Goal: Task Accomplishment & Management: Manage account settings

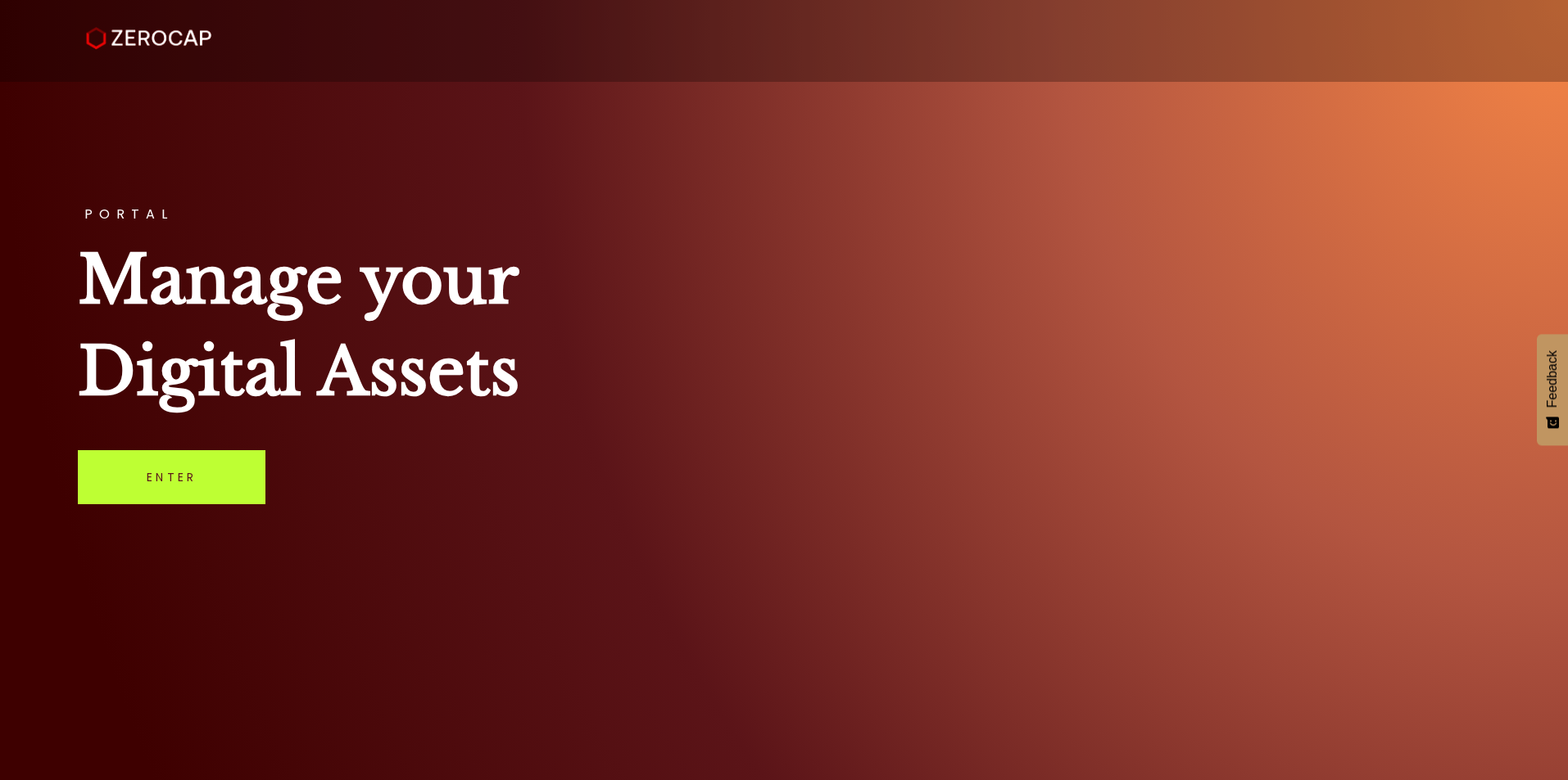
click at [211, 477] on link "Enter" at bounding box center [171, 476] width 188 height 54
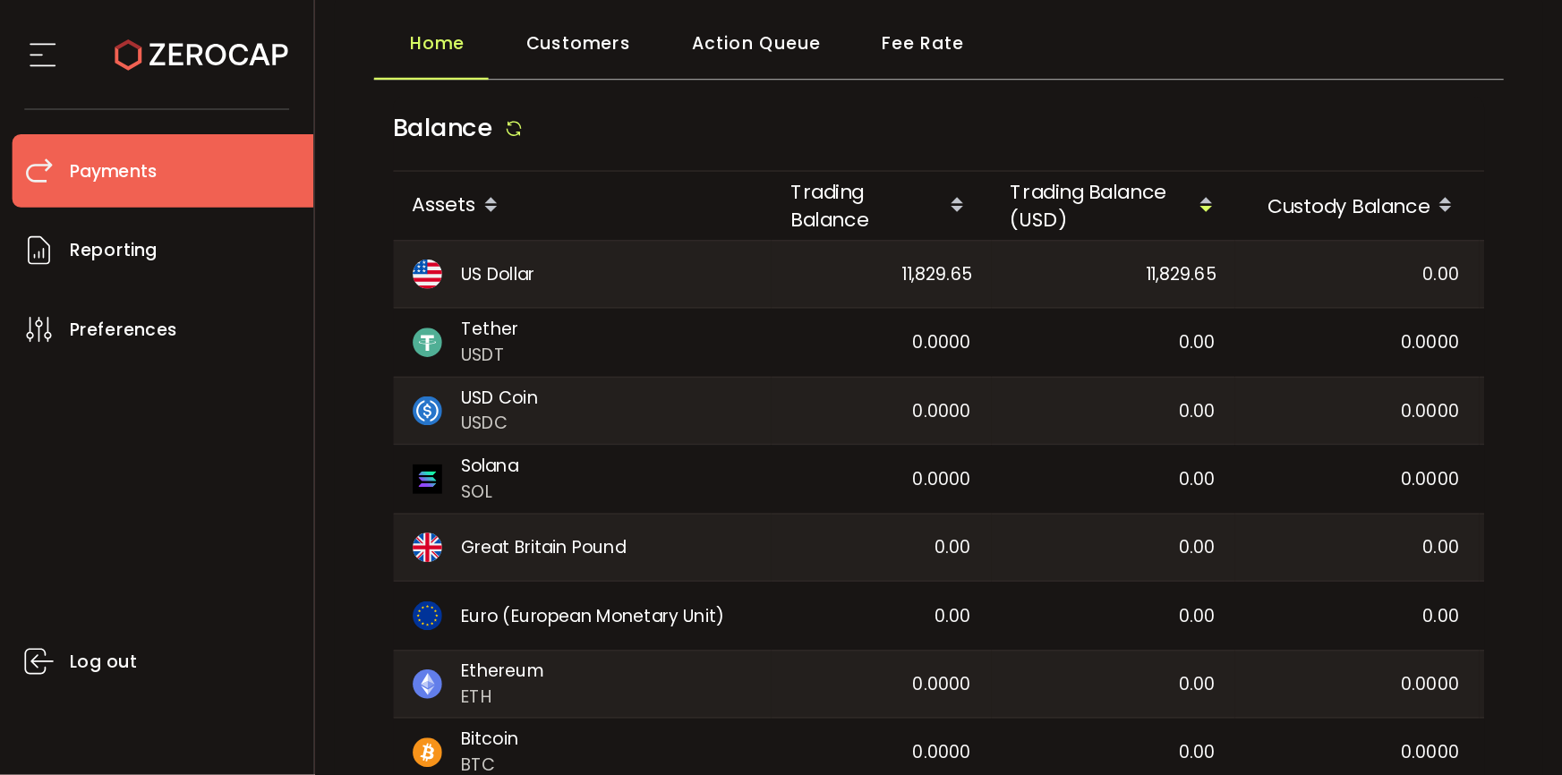
scroll to position [59, 0]
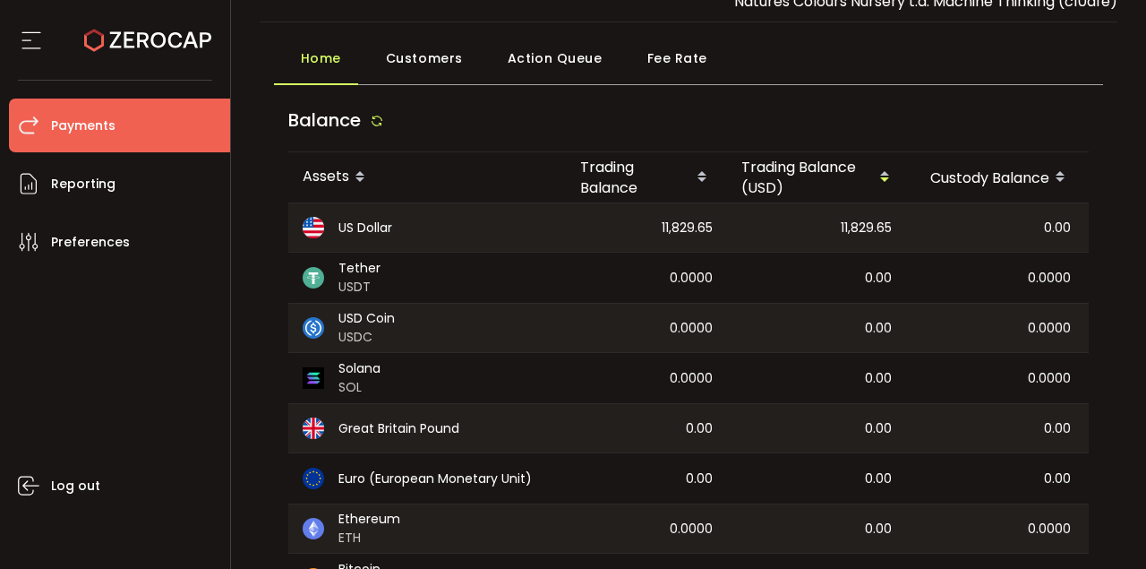
click at [1141, 140] on section "PDF is being processed and will download to your computer PAYMENTS Buy Power $0…" at bounding box center [689, 284] width 916 height 569
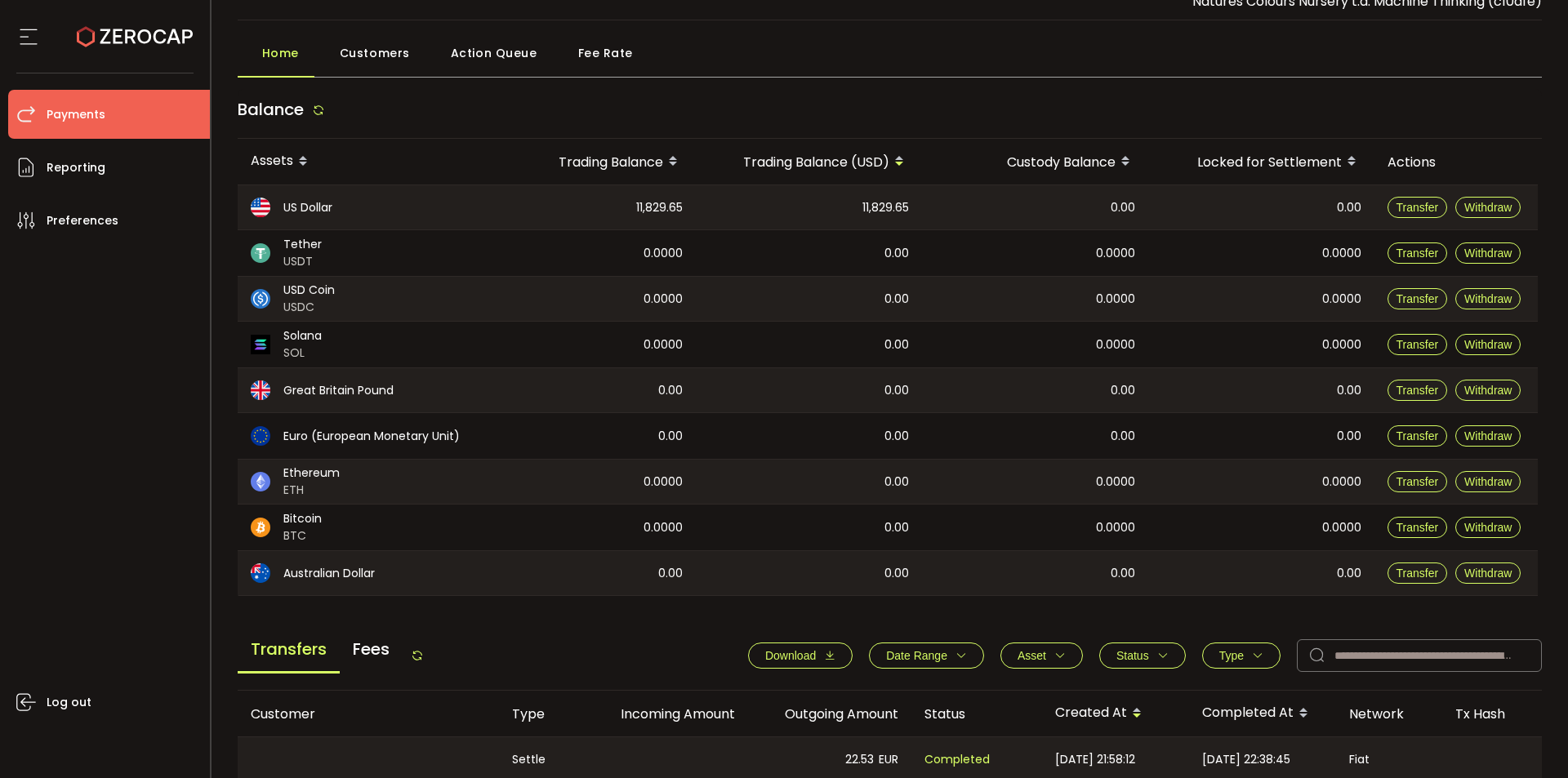
drag, startPoint x: 1566, startPoint y: 178, endPoint x: 1562, endPoint y: 161, distance: 17.5
click at [1565, 176] on section "PDF is being processed and will download to your computer PAYMENTS Buy Power $0…" at bounding box center [890, 389] width 1357 height 778
drag, startPoint x: 1562, startPoint y: 155, endPoint x: 1553, endPoint y: 67, distance: 88.5
click at [1559, 106] on main "Home Customers Action Queue Fee Rate Balance Assets Trading Balance Trading Bal…" at bounding box center [890, 642] width 1357 height 1245
click at [1527, 46] on div "Home Customers Action Queue Fee Rate" at bounding box center [890, 57] width 1305 height 41
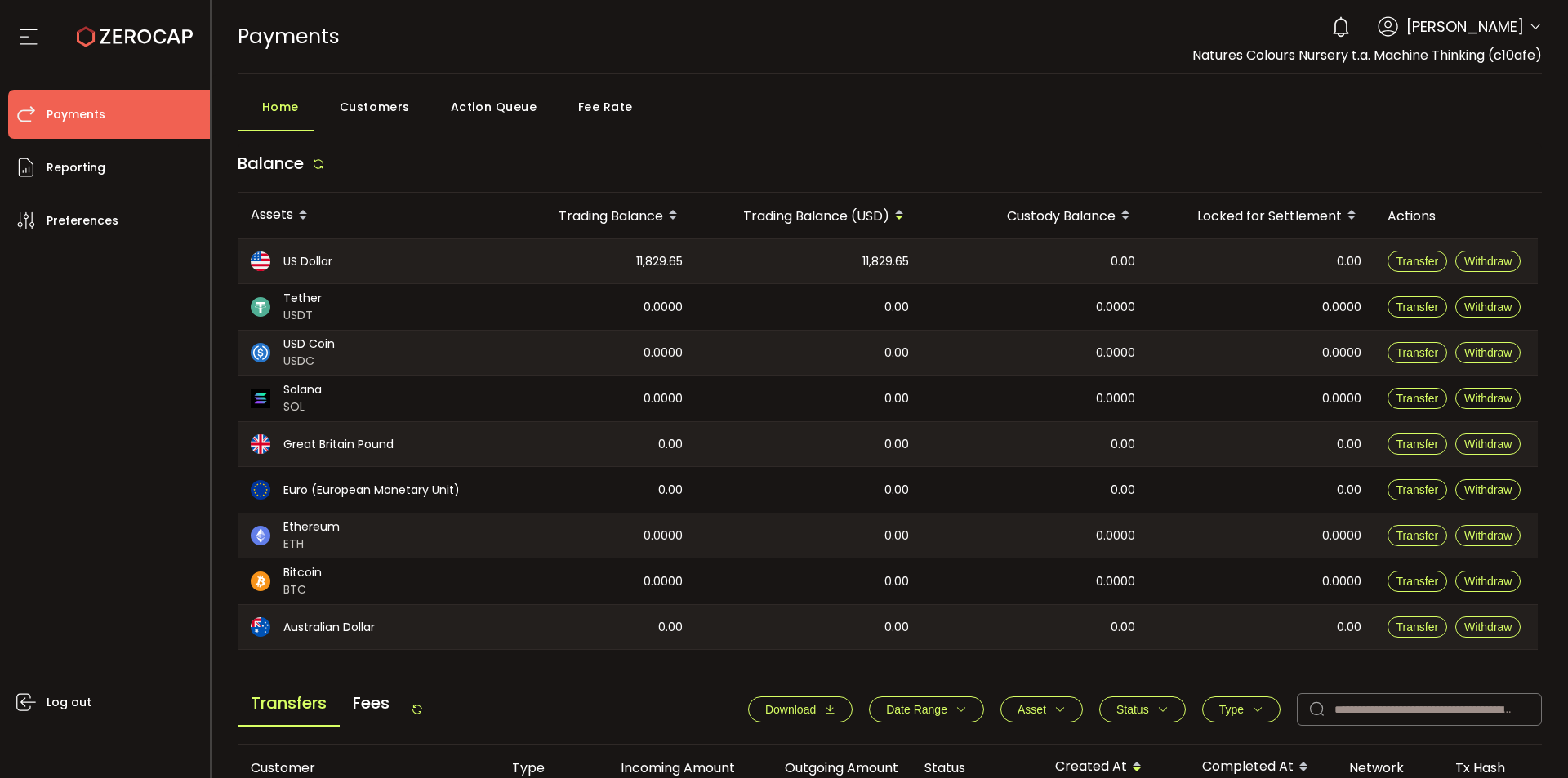
scroll to position [82, 0]
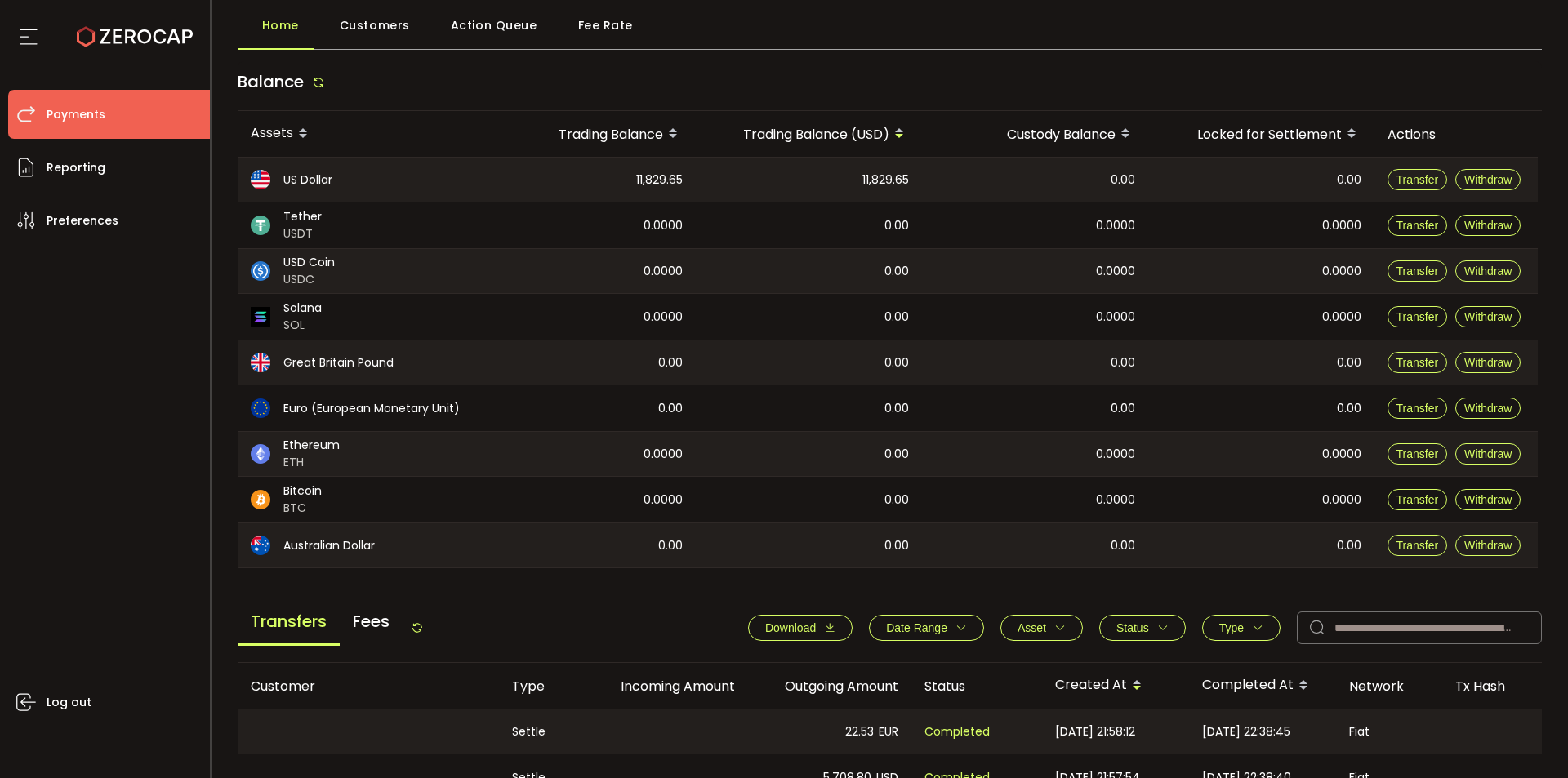
drag, startPoint x: 628, startPoint y: 178, endPoint x: 685, endPoint y: 176, distance: 57.0
click at [685, 176] on div "11,829.65" at bounding box center [593, 180] width 205 height 44
click at [666, 178] on span "11,829.65" at bounding box center [659, 180] width 47 height 19
click at [376, 620] on span "Fees" at bounding box center [370, 621] width 63 height 44
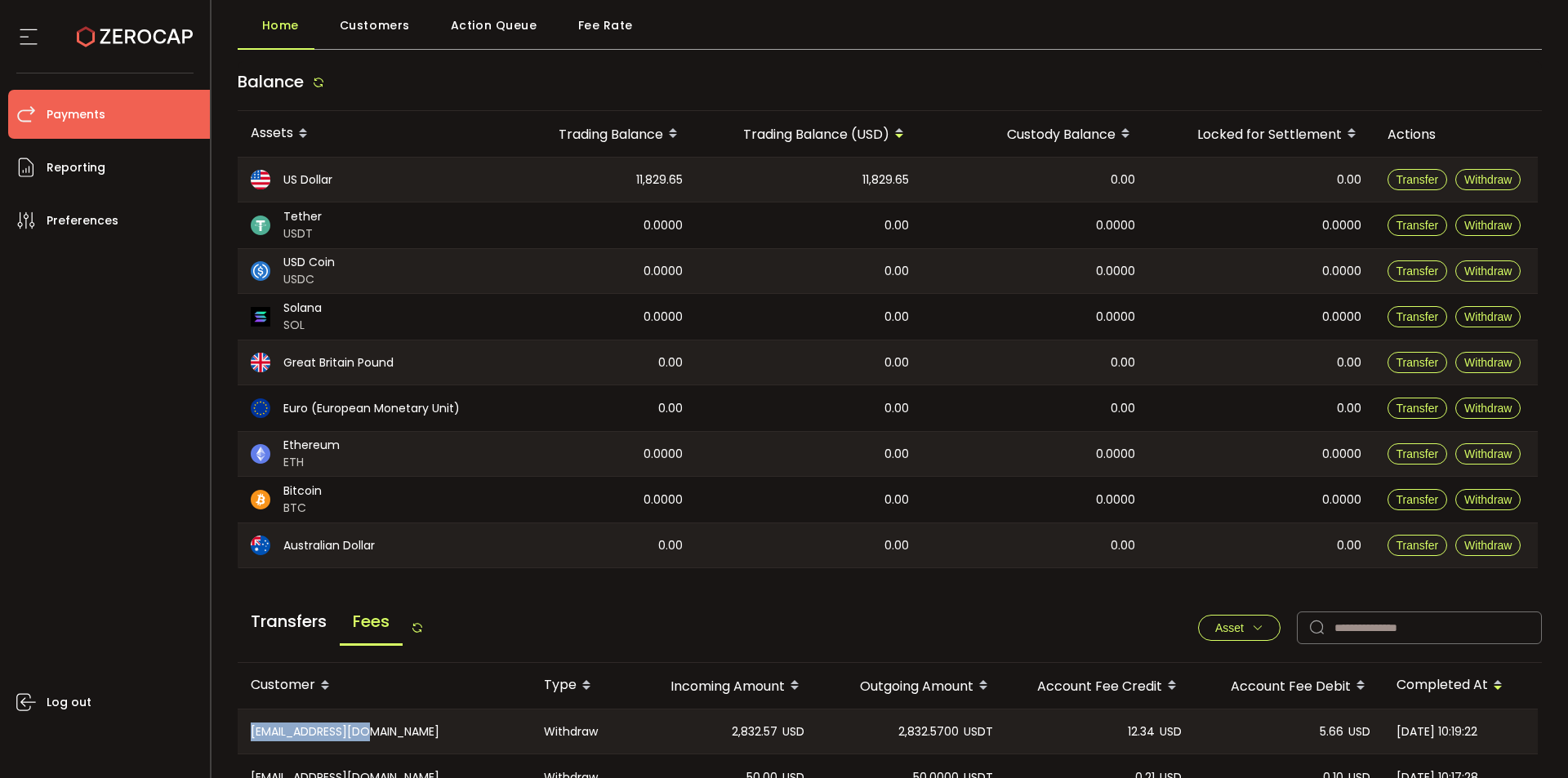
drag, startPoint x: 254, startPoint y: 734, endPoint x: 384, endPoint y: 730, distance: 130.1
click at [384, 730] on div "CN-nms4qve@163.com" at bounding box center [384, 731] width 293 height 44
click at [598, 736] on div "Withdraw" at bounding box center [579, 731] width 98 height 44
drag, startPoint x: 730, startPoint y: 731, endPoint x: 777, endPoint y: 736, distance: 47.3
click at [777, 736] on div "2,832.57 USD" at bounding box center [722, 731] width 189 height 44
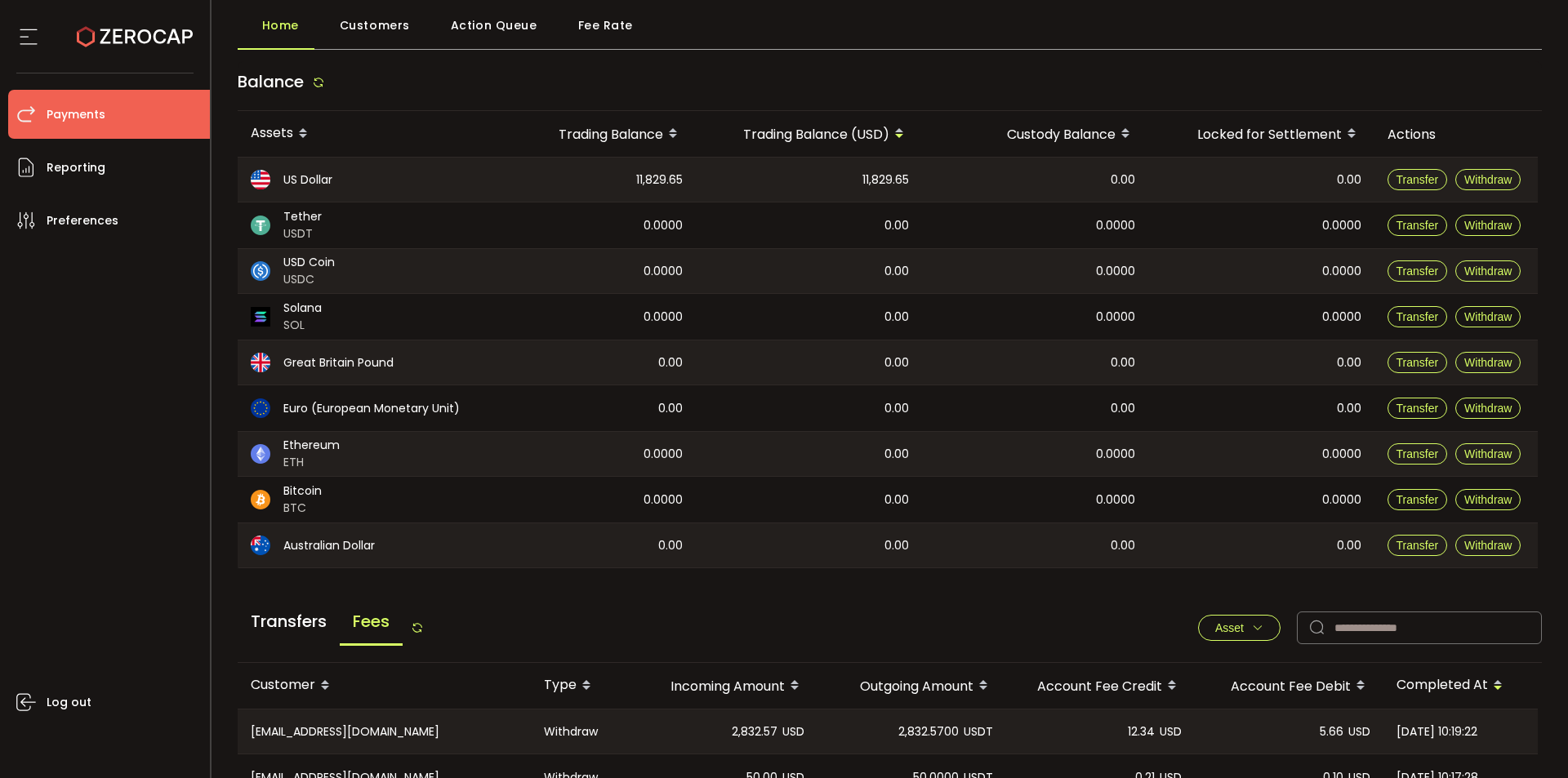
drag, startPoint x: 904, startPoint y: 730, endPoint x: 958, endPoint y: 730, distance: 54.0
click at [958, 730] on span "2,832.5700" at bounding box center [929, 731] width 60 height 19
click at [746, 729] on span "2,832.57" at bounding box center [754, 731] width 46 height 19
drag, startPoint x: 625, startPoint y: 168, endPoint x: 689, endPoint y: 178, distance: 64.8
click at [689, 178] on div "11,829.65" at bounding box center [593, 180] width 205 height 44
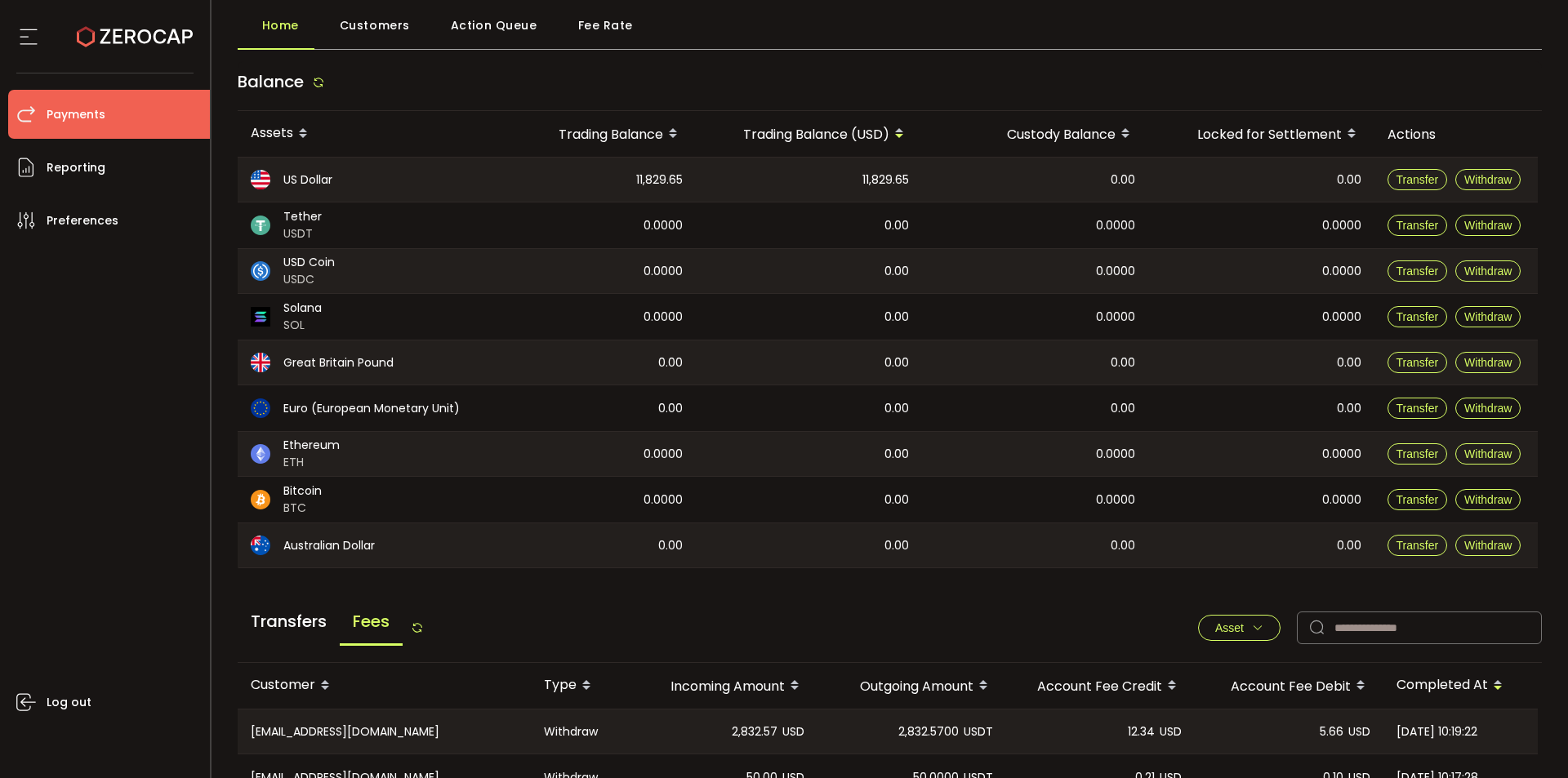
click at [659, 230] on span "0.0000" at bounding box center [663, 225] width 39 height 19
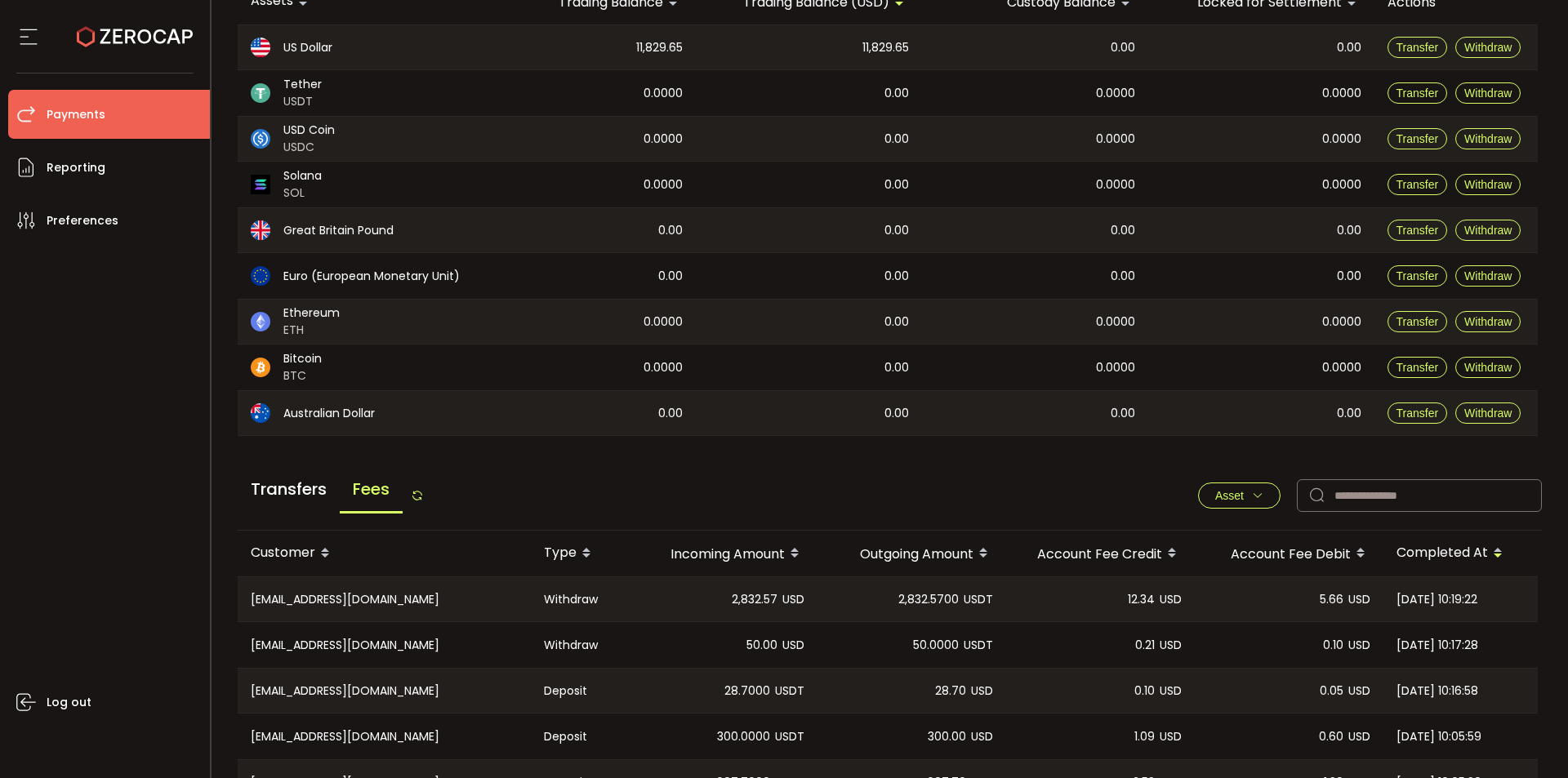
scroll to position [132, 0]
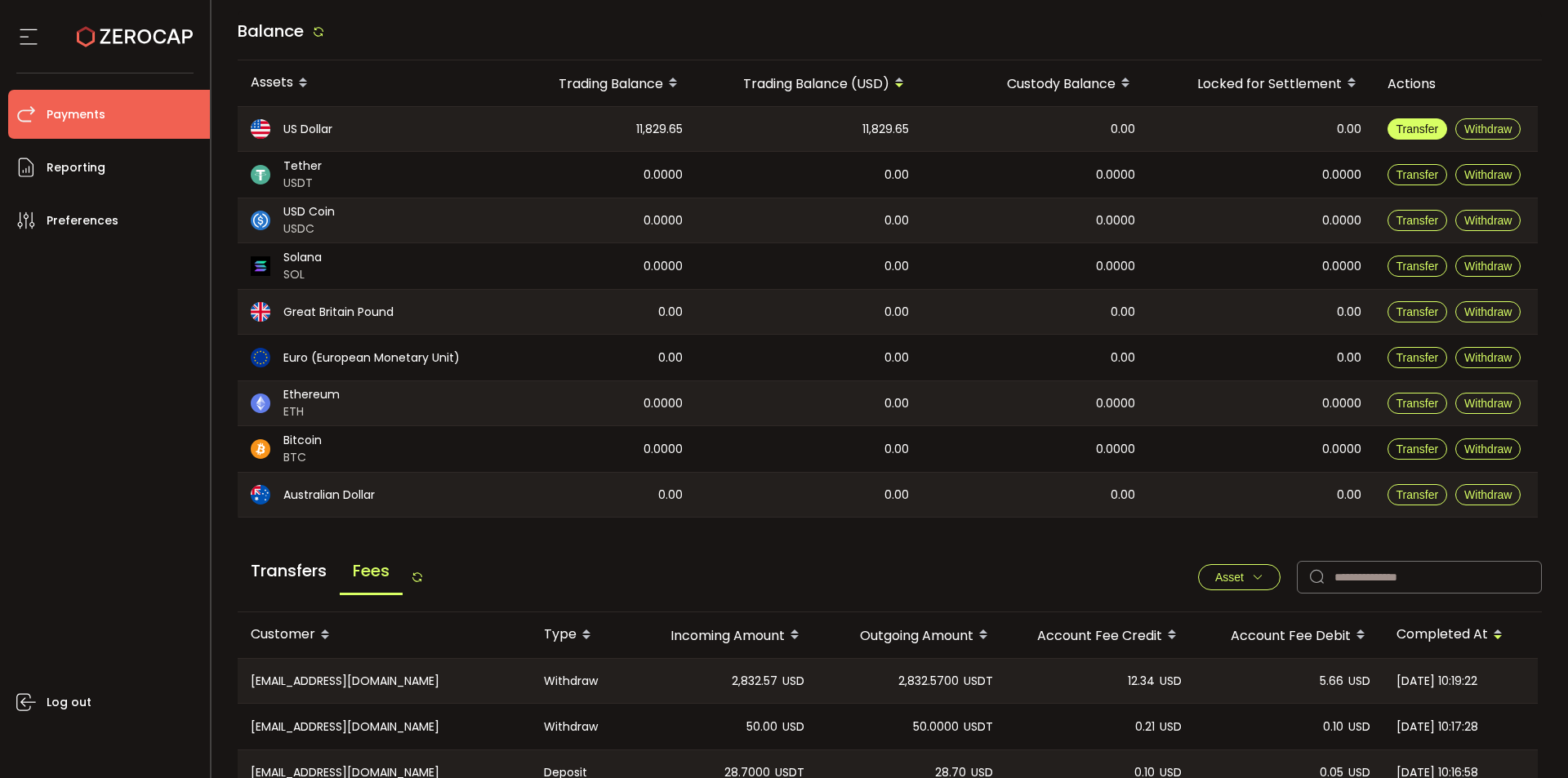
click at [1418, 133] on span "Transfer" at bounding box center [1417, 129] width 43 height 13
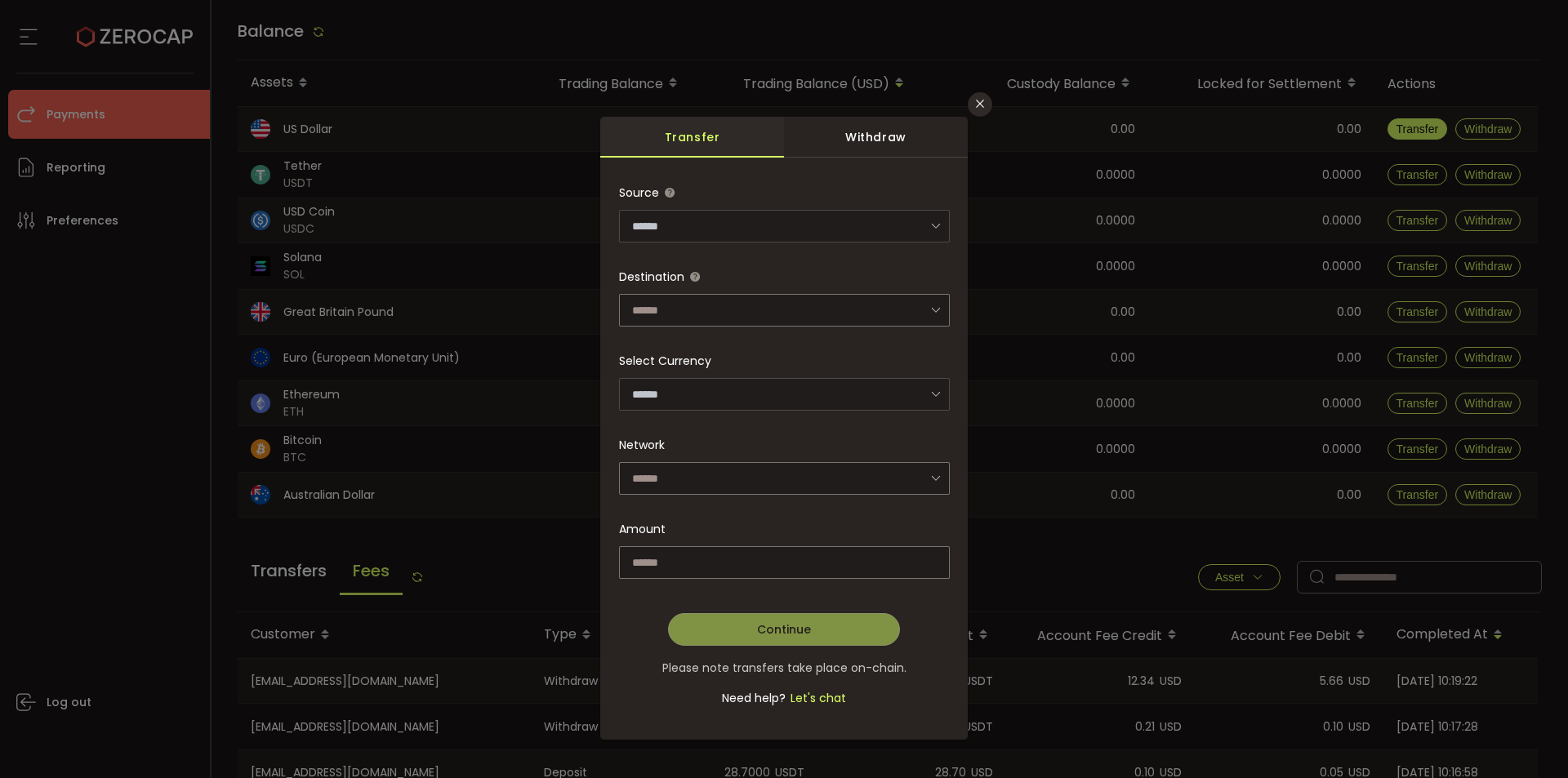
type input "**********"
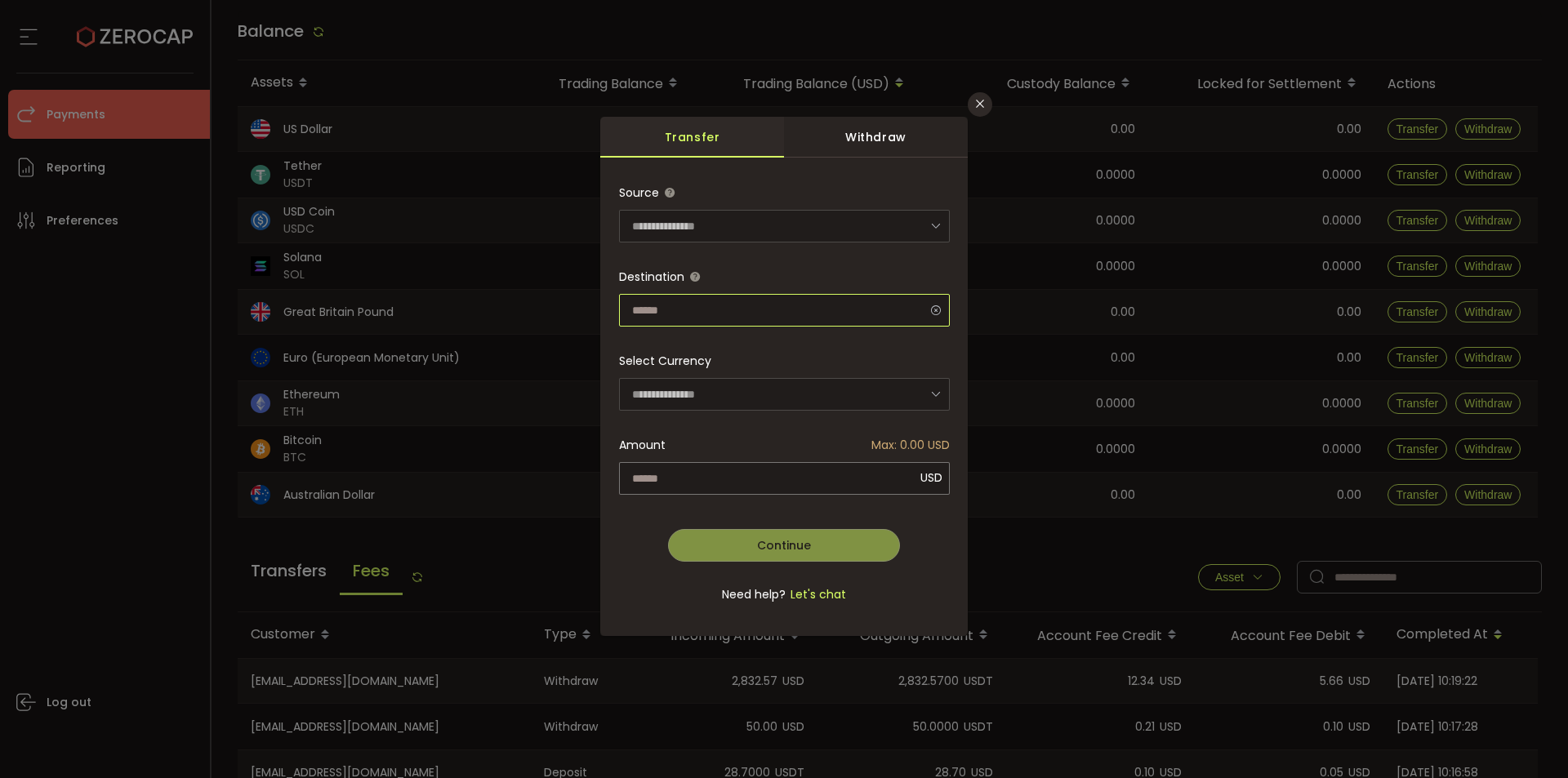
click at [759, 302] on input "dialog" at bounding box center [784, 310] width 331 height 33
type input "**********"
click at [707, 481] on input "dialog" at bounding box center [784, 479] width 331 height 33
click at [884, 144] on div "Withdraw" at bounding box center [876, 137] width 183 height 41
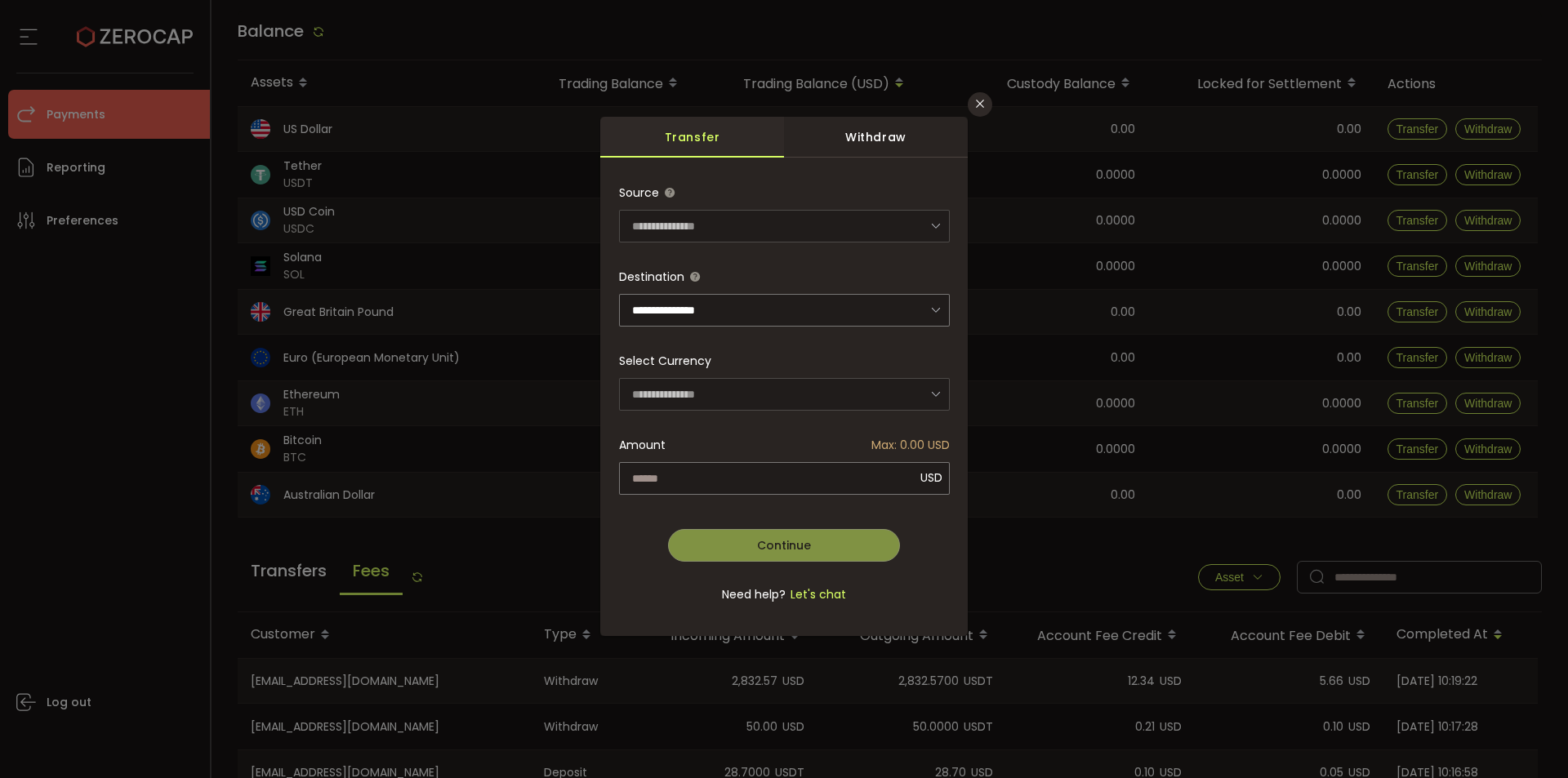
type input "**********"
click at [877, 394] on input "dialog" at bounding box center [784, 395] width 331 height 33
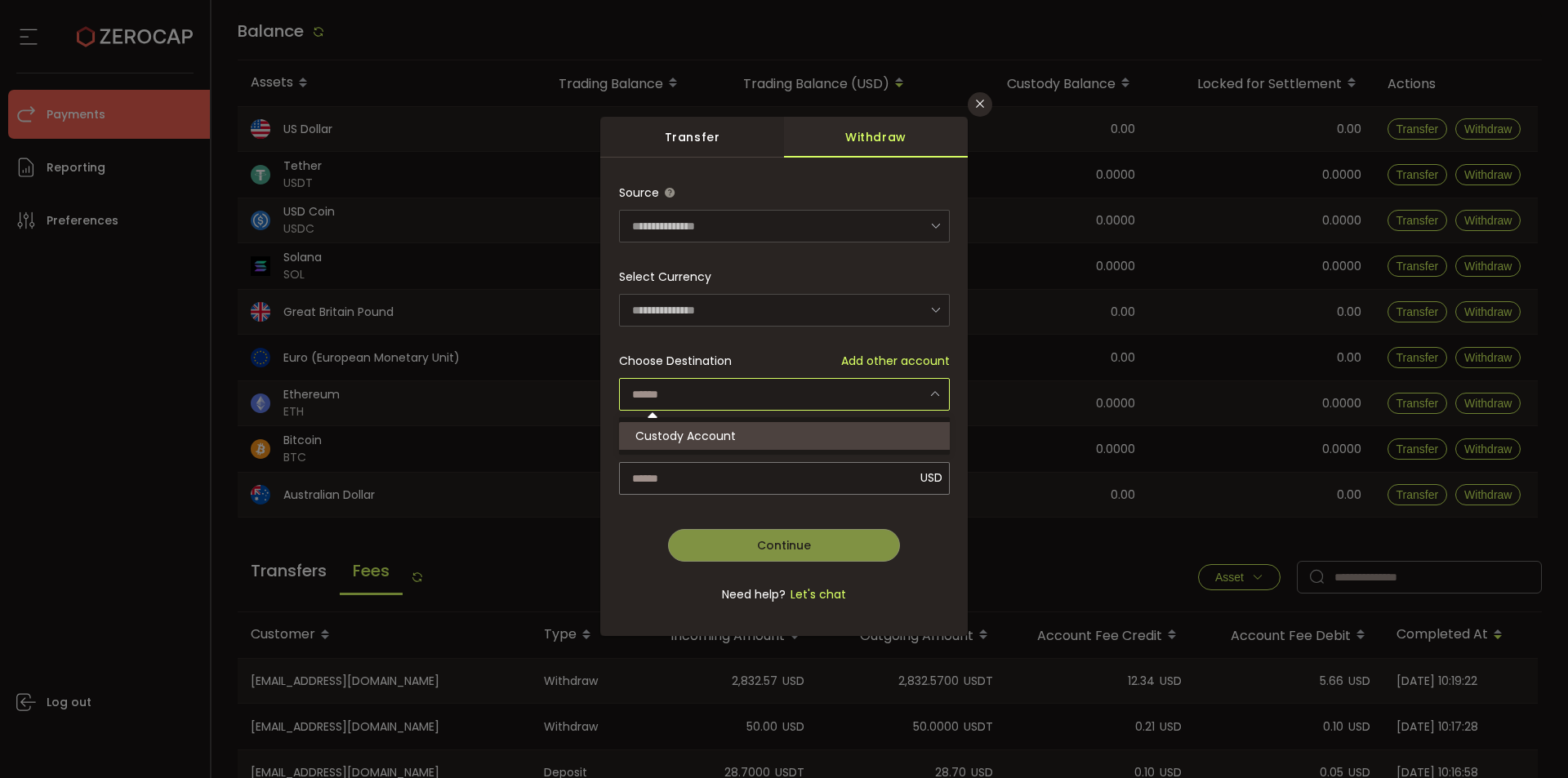
click at [732, 431] on span "Custody Account" at bounding box center [686, 436] width 100 height 16
type input "**********"
click at [754, 464] on input "dialog" at bounding box center [784, 479] width 331 height 33
click at [733, 142] on div "Transfer" at bounding box center [691, 137] width 183 height 41
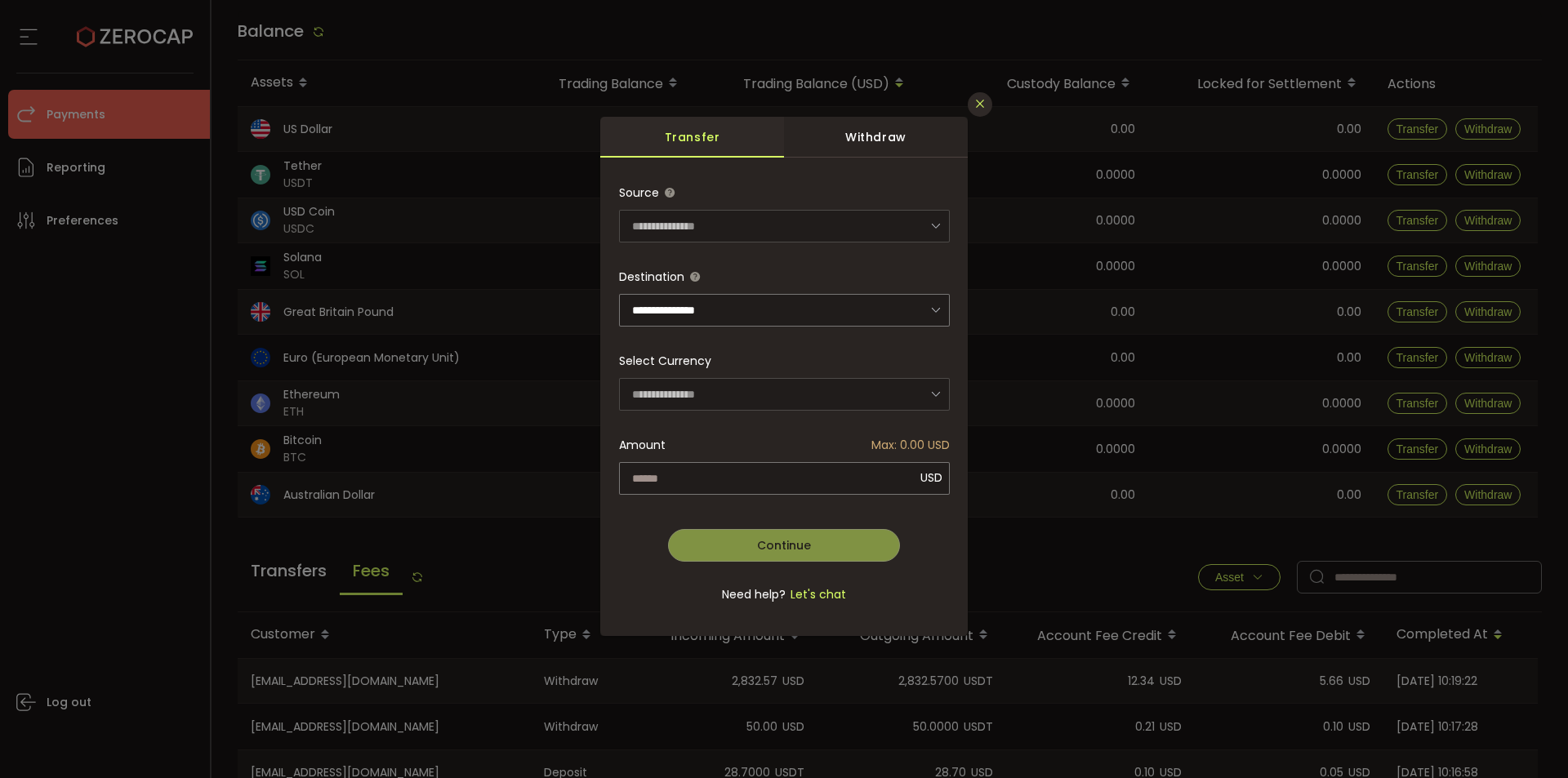
click at [981, 102] on icon "Close" at bounding box center [980, 104] width 13 height 13
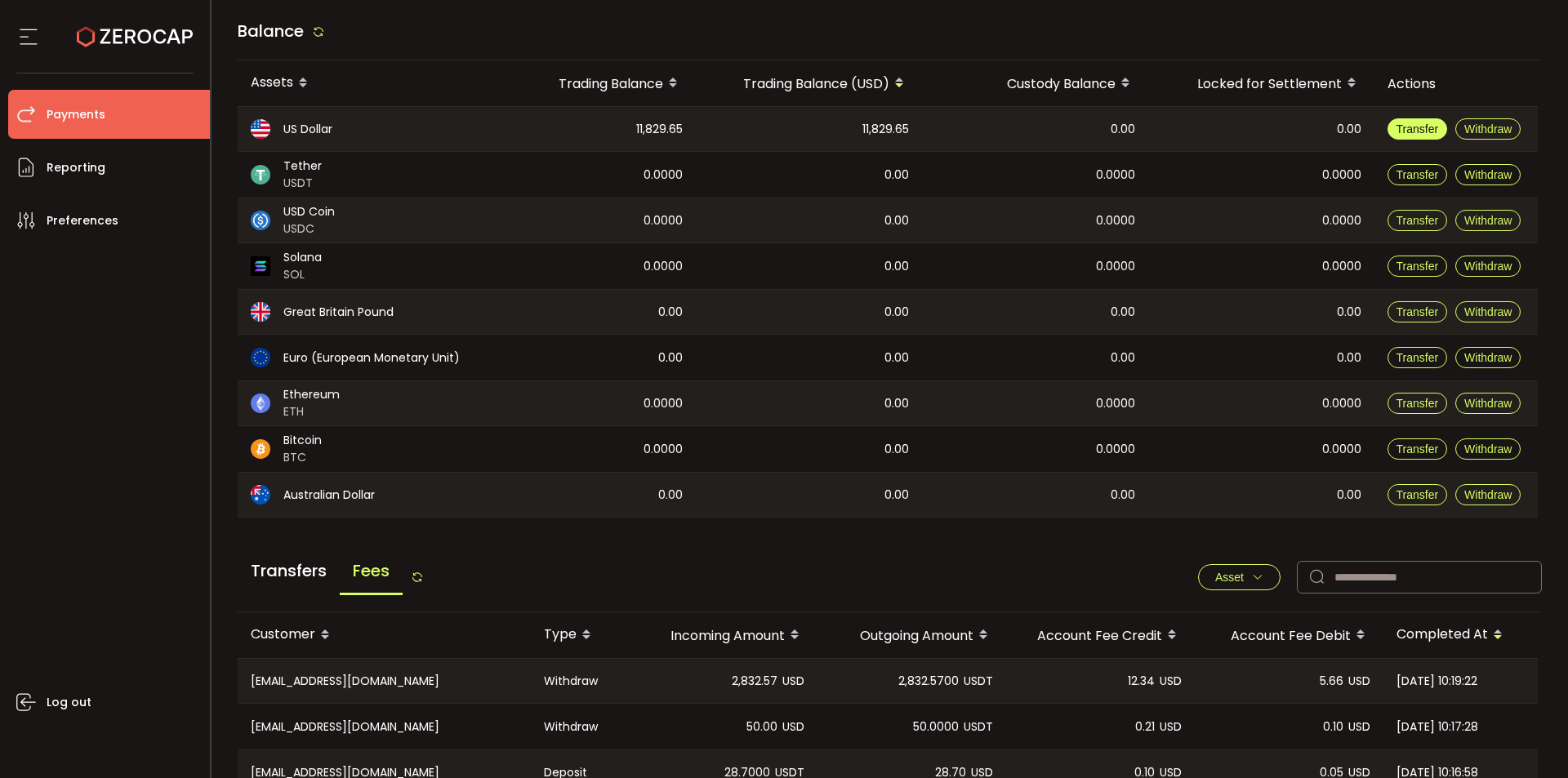
click at [1428, 134] on span "Transfer" at bounding box center [1417, 129] width 43 height 13
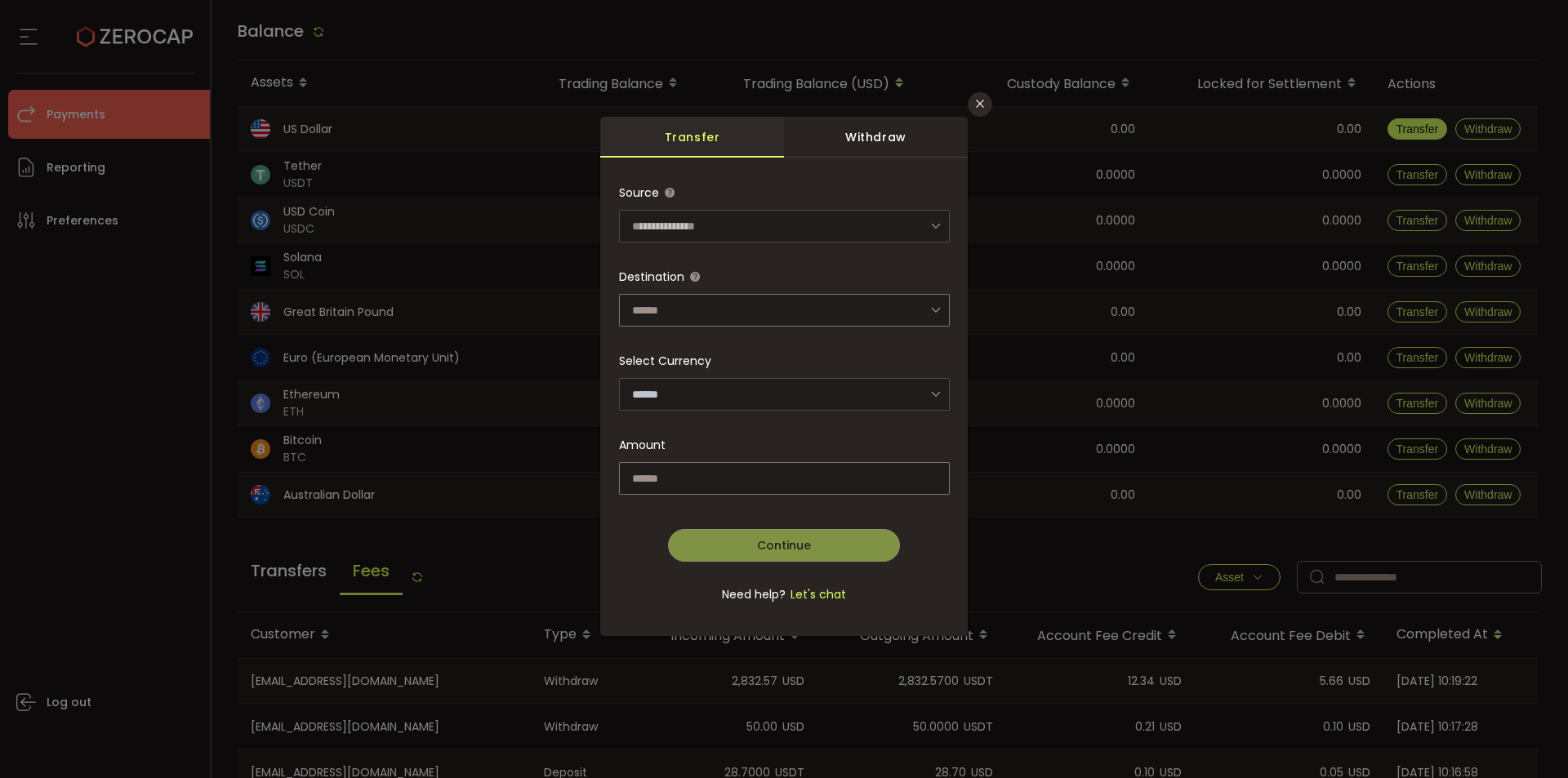
type input "**********"
click at [912, 148] on div "Withdraw" at bounding box center [876, 137] width 183 height 41
click at [970, 101] on button "Close" at bounding box center [980, 104] width 25 height 25
type input "**********"
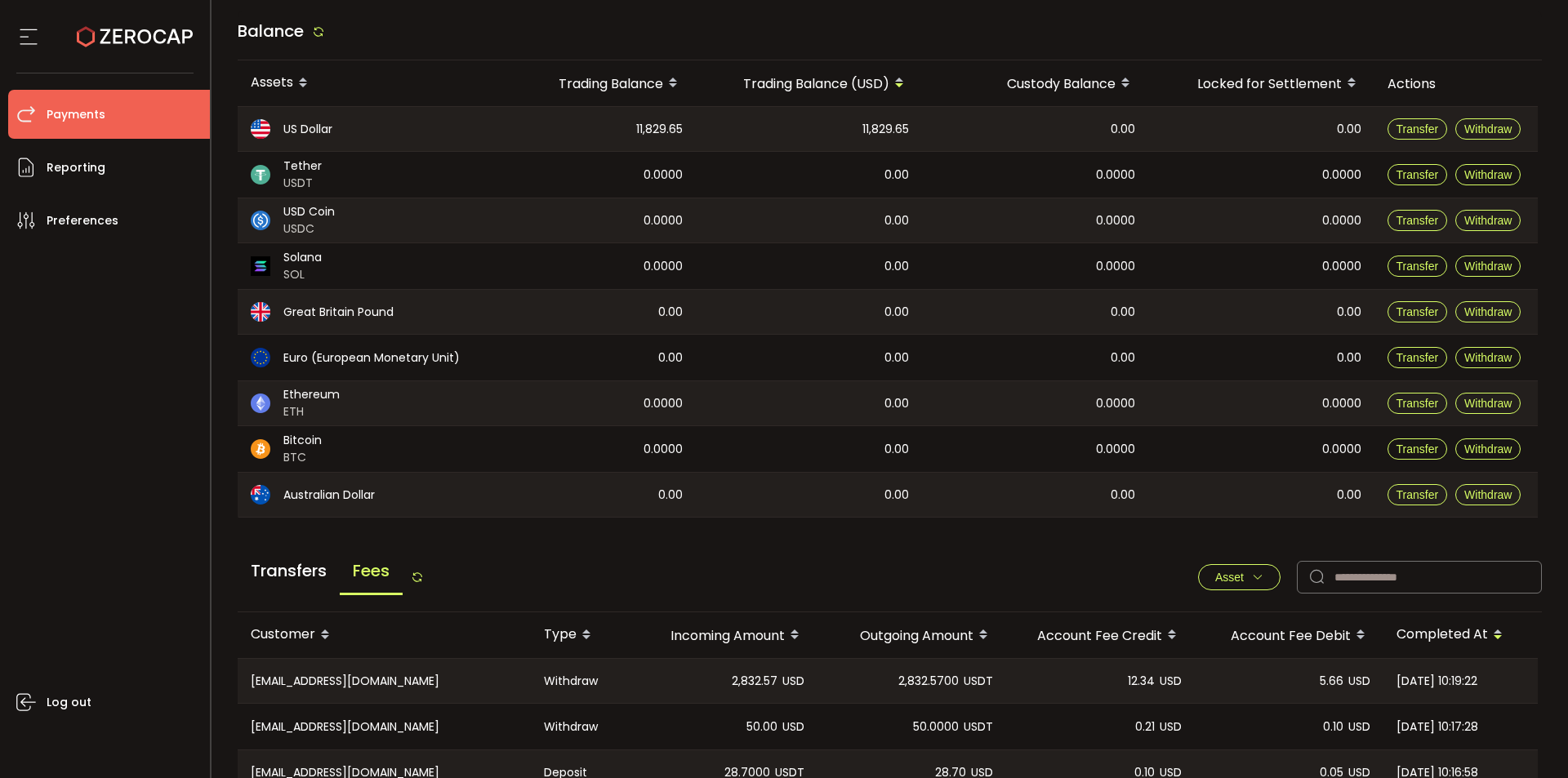
drag, startPoint x: 1390, startPoint y: 85, endPoint x: 1419, endPoint y: 84, distance: 29.0
click at [1419, 84] on div "Actions" at bounding box center [1456, 83] width 163 height 19
drag, startPoint x: 634, startPoint y: 126, endPoint x: 724, endPoint y: 130, distance: 90.1
click at [724, 130] on tr "US Dollar 11,829.65 11,829.65 0.00 0.00 Transfer Withdraw" at bounding box center [888, 129] width 1300 height 46
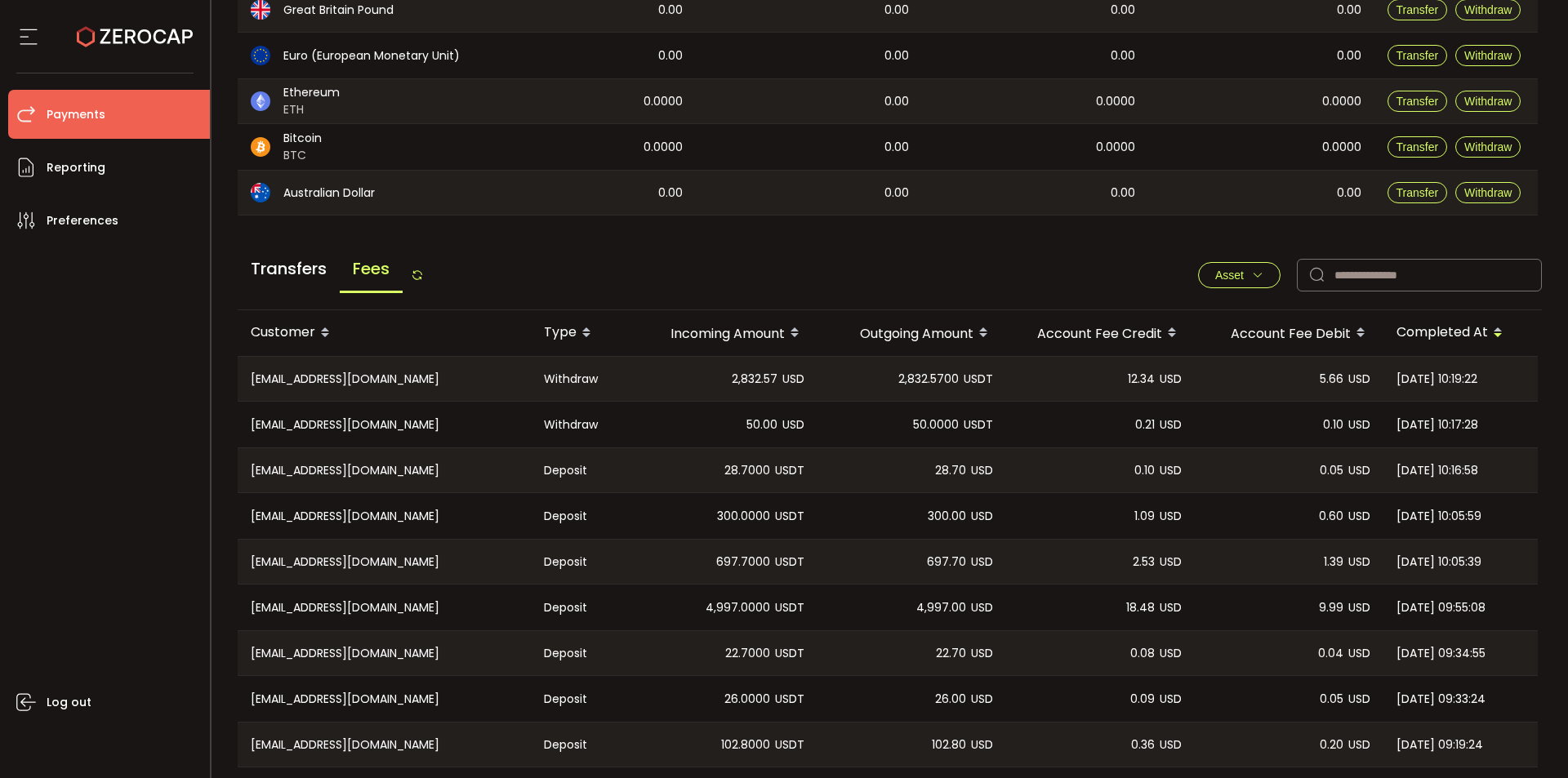
scroll to position [459, 0]
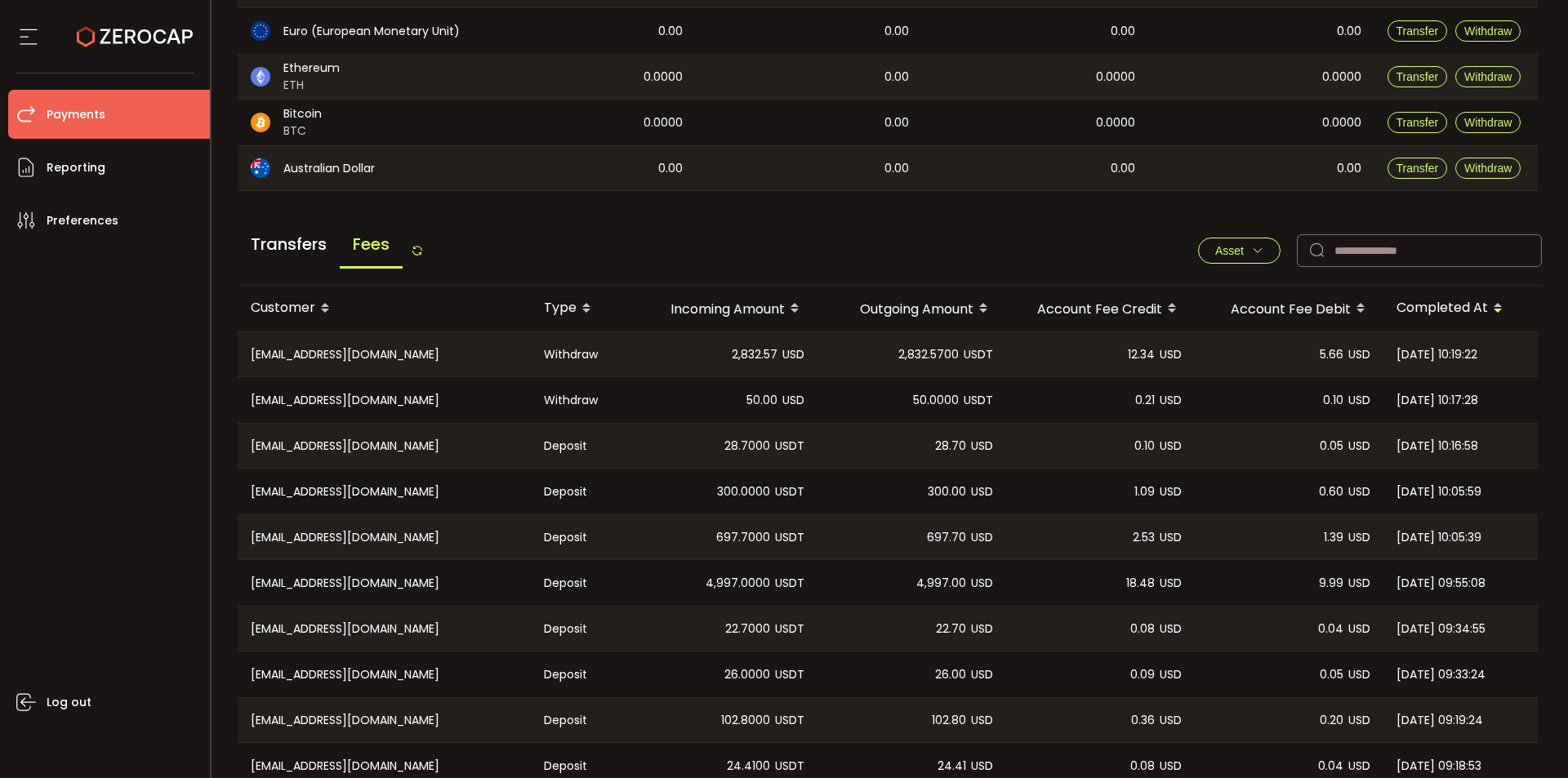
click at [496, 361] on div "CN-nms4qve@163.com" at bounding box center [384, 354] width 293 height 44
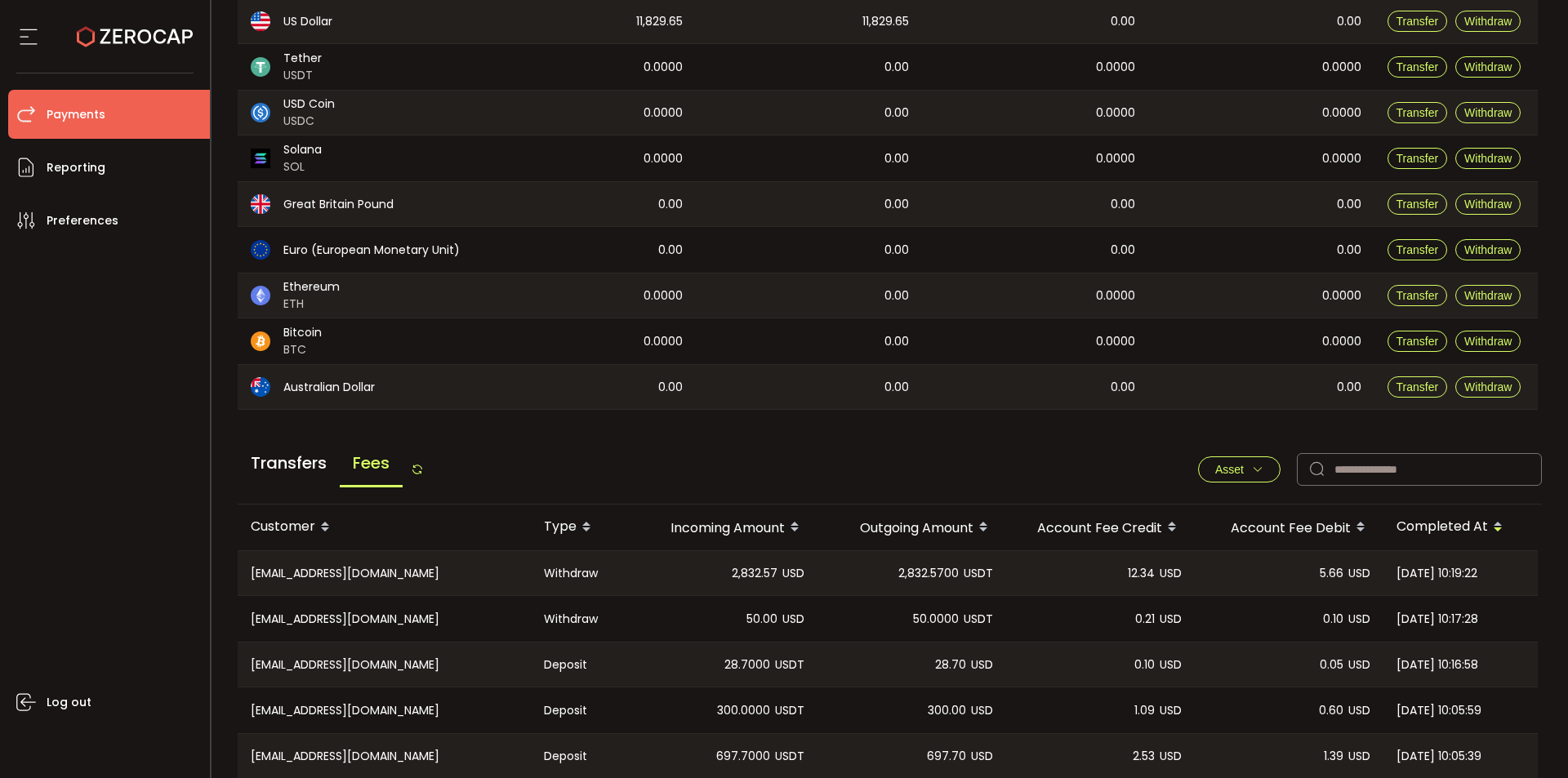
scroll to position [214, 0]
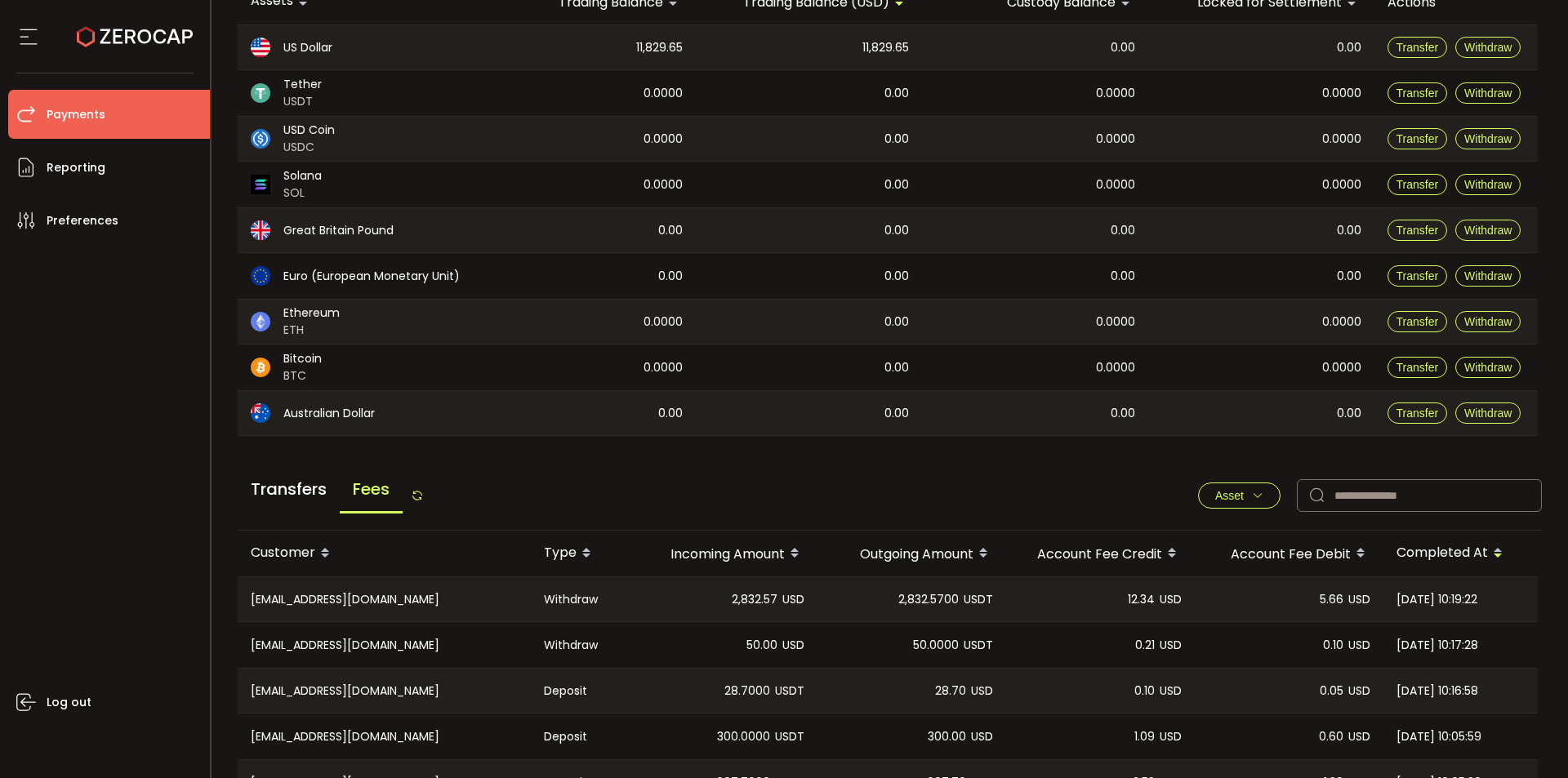
drag, startPoint x: 724, startPoint y: 600, endPoint x: 826, endPoint y: 602, distance: 102.0
click at [826, 602] on tr "CN-nms4qve@163.com Withdraw 2,832.57 USD 2,832.5700 USDT 12.34 USD 5.66 USD 202…" at bounding box center [888, 599] width 1300 height 46
drag, startPoint x: 627, startPoint y: 48, endPoint x: 687, endPoint y: 55, distance: 60.4
click at [687, 55] on div "11,829.65" at bounding box center [593, 47] width 205 height 44
click at [740, 182] on div "0.00" at bounding box center [809, 184] width 226 height 46
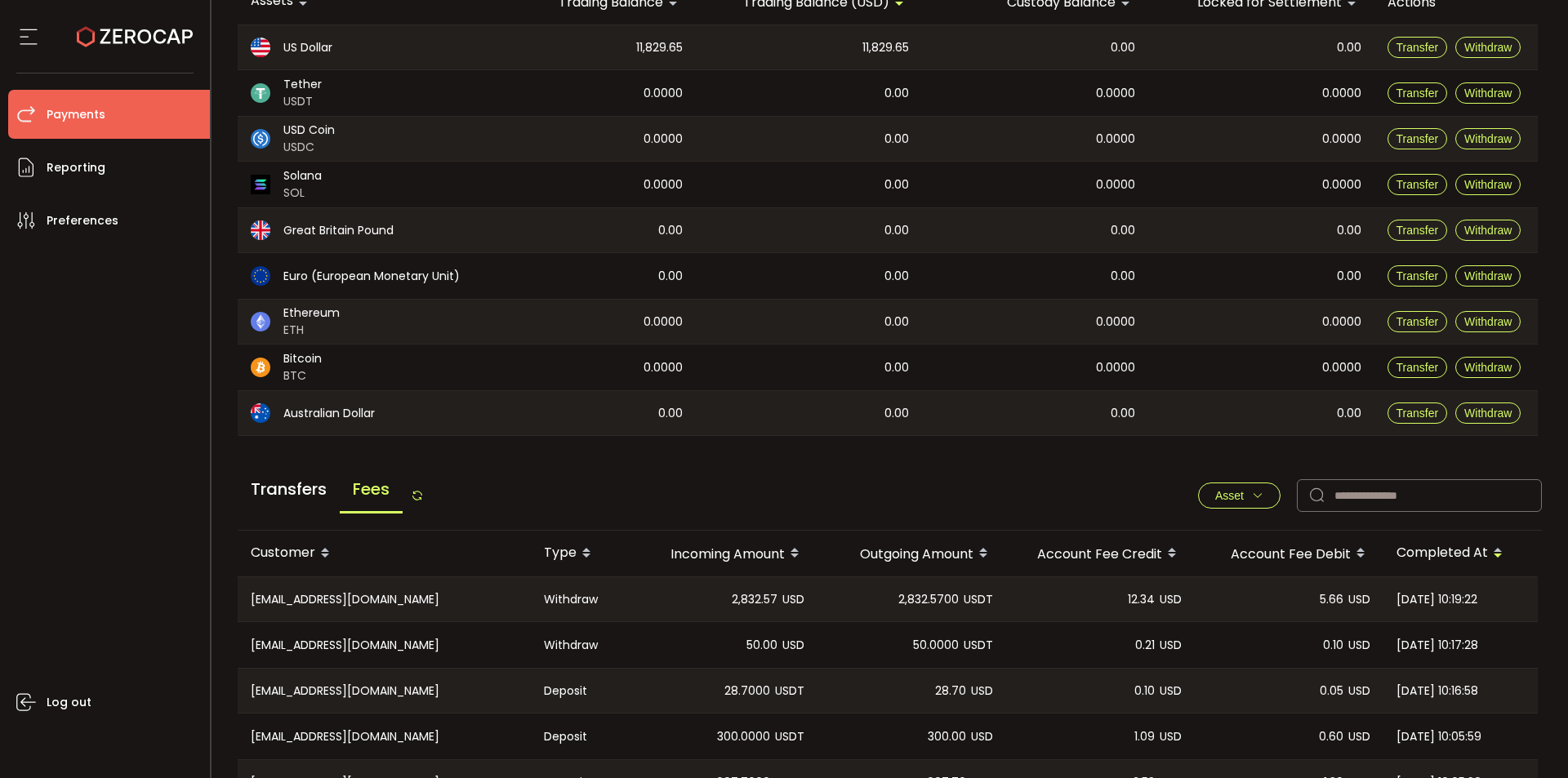
drag, startPoint x: 628, startPoint y: 47, endPoint x: 698, endPoint y: 43, distance: 70.1
click at [698, 43] on tr "US Dollar 11,829.65 11,829.65 0.00 0.00 Transfer Withdraw" at bounding box center [888, 47] width 1300 height 46
click at [663, 52] on span "11,829.65" at bounding box center [659, 47] width 47 height 19
click at [673, 70] on div "0.0000" at bounding box center [593, 93] width 205 height 46
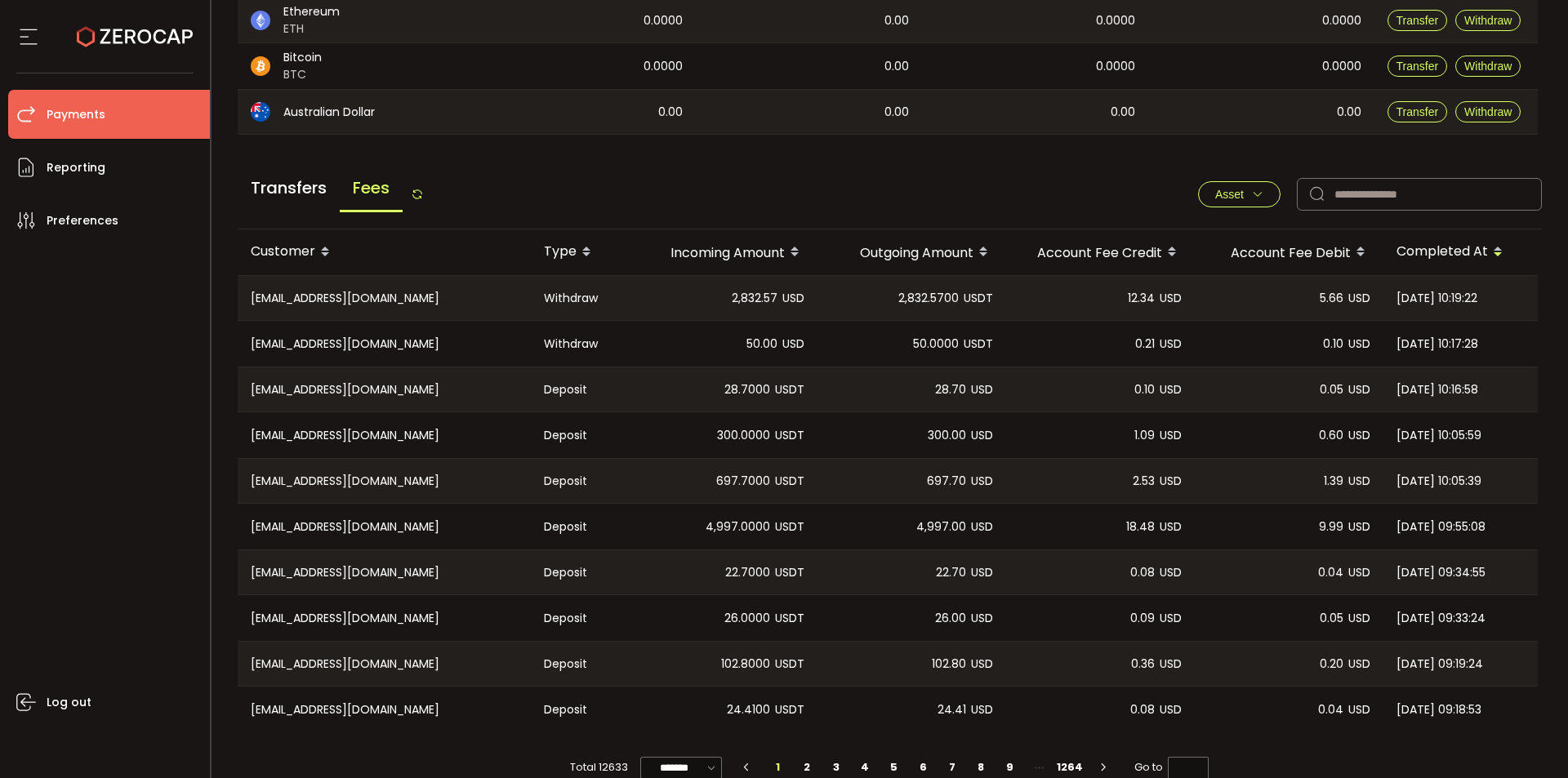
scroll to position [541, 0]
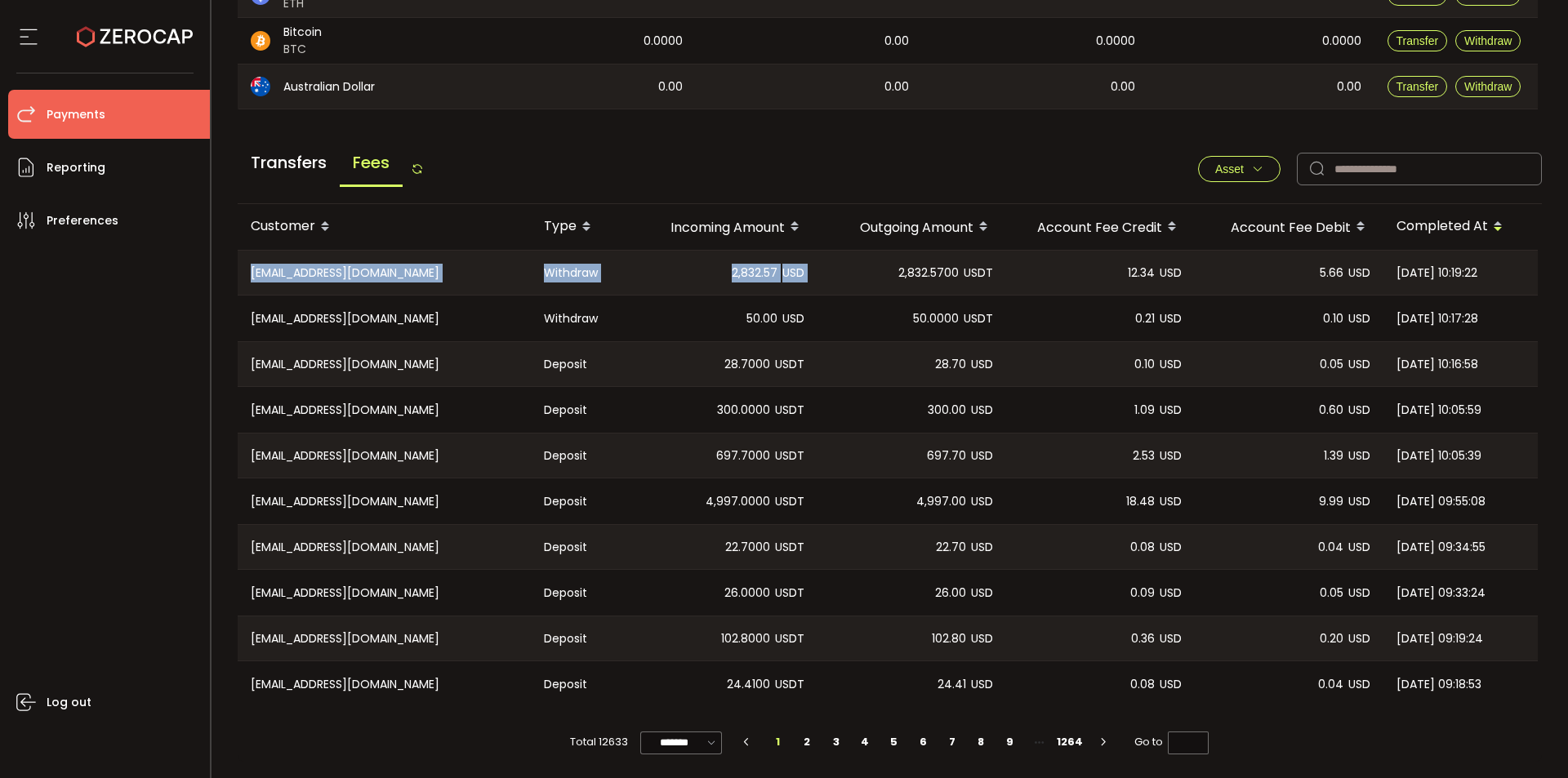
drag, startPoint x: 254, startPoint y: 269, endPoint x: 897, endPoint y: 280, distance: 643.1
click at [896, 280] on tr "CN-nms4qve@163.com Withdraw 2,832.57 USD 2,832.5700 USDT 12.34 USD 5.66 USD 202…" at bounding box center [888, 273] width 1300 height 46
click at [262, 274] on div "CN-nms4qve@163.com" at bounding box center [384, 273] width 293 height 44
drag, startPoint x: 240, startPoint y: 274, endPoint x: 1453, endPoint y: 285, distance: 1213.0
click at [1450, 285] on tr "CN-nms4qve@163.com Withdraw 2,832.57 USD 2,832.5700 USDT 12.34 USD 5.66 USD 202…" at bounding box center [888, 273] width 1300 height 46
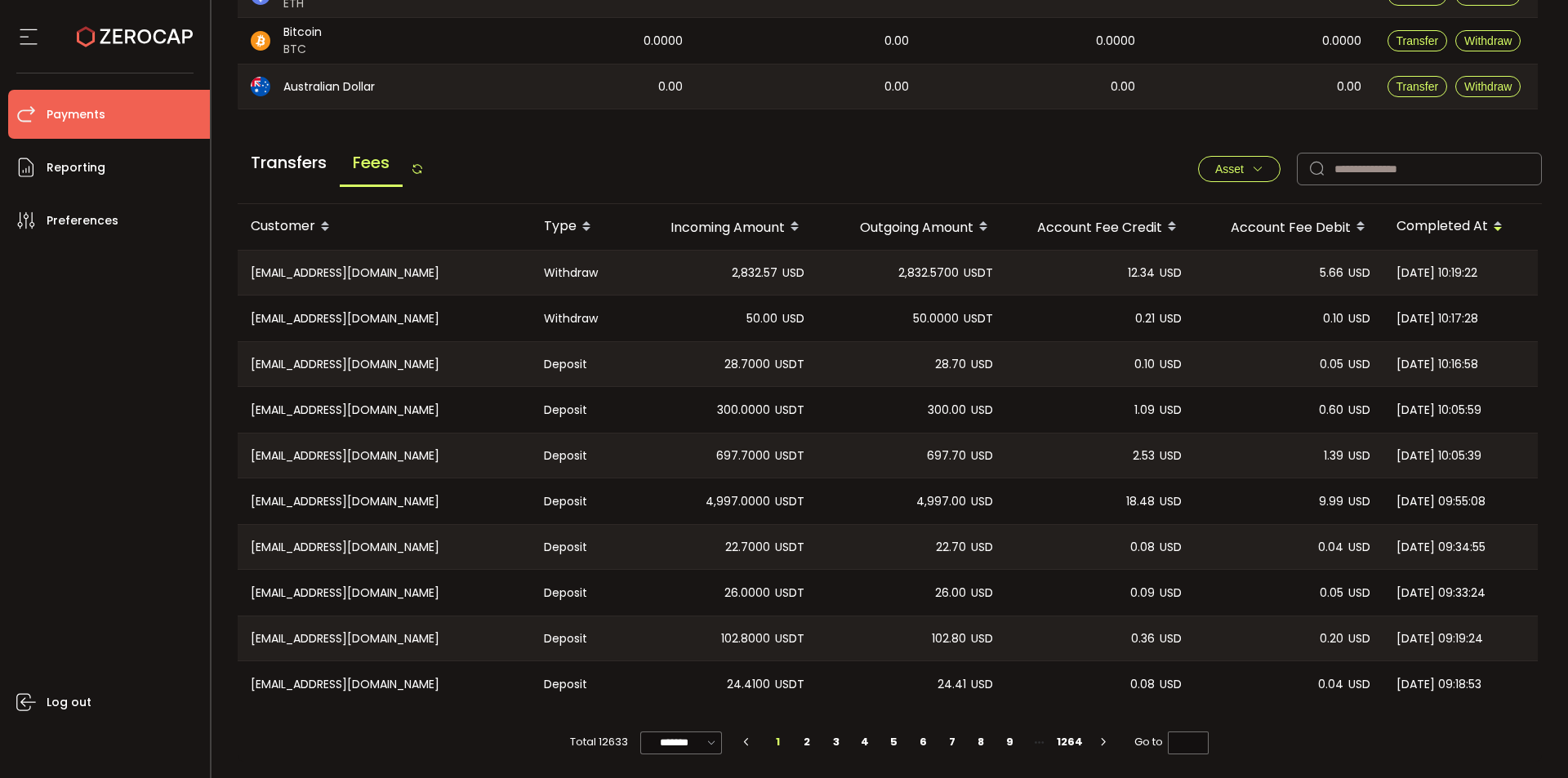
click at [1454, 285] on div "2025-09-23 10:19:22" at bounding box center [1460, 273] width 154 height 44
drag, startPoint x: 248, startPoint y: 275, endPoint x: 396, endPoint y: 277, distance: 148.0
click at [396, 277] on div "CN-nms4qve@163.com" at bounding box center [384, 273] width 293 height 44
drag, startPoint x: 731, startPoint y: 272, endPoint x: 982, endPoint y: 275, distance: 251.0
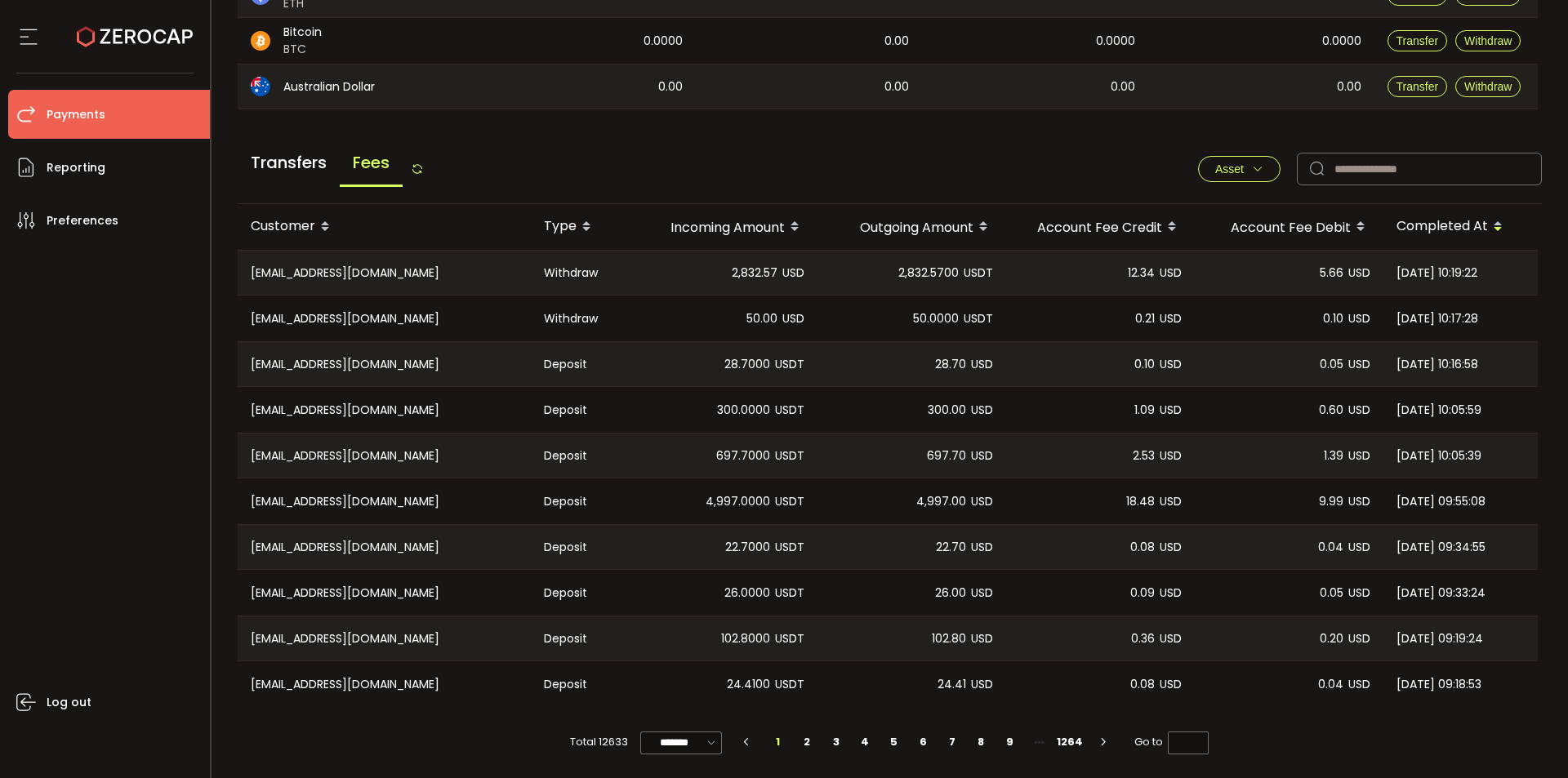
click at [982, 275] on tr "CN-nms4qve@163.com Withdraw 2,832.57 USD 2,832.5700 USDT 12.34 USD 5.66 USD 202…" at bounding box center [888, 273] width 1300 height 46
click at [986, 267] on span "USDT" at bounding box center [979, 273] width 29 height 19
click at [1143, 265] on span "12.34" at bounding box center [1142, 273] width 27 height 19
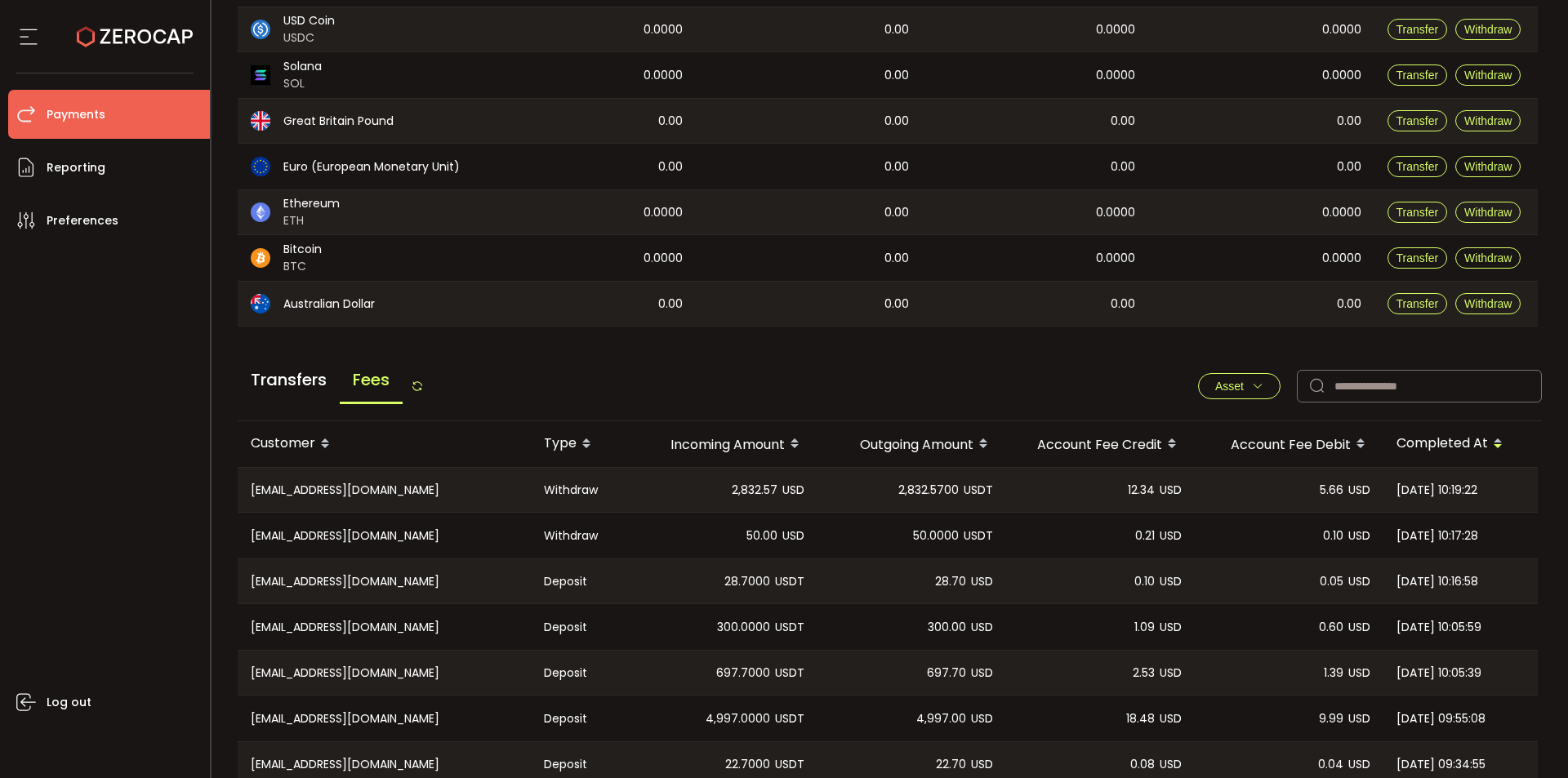
scroll to position [296, 0]
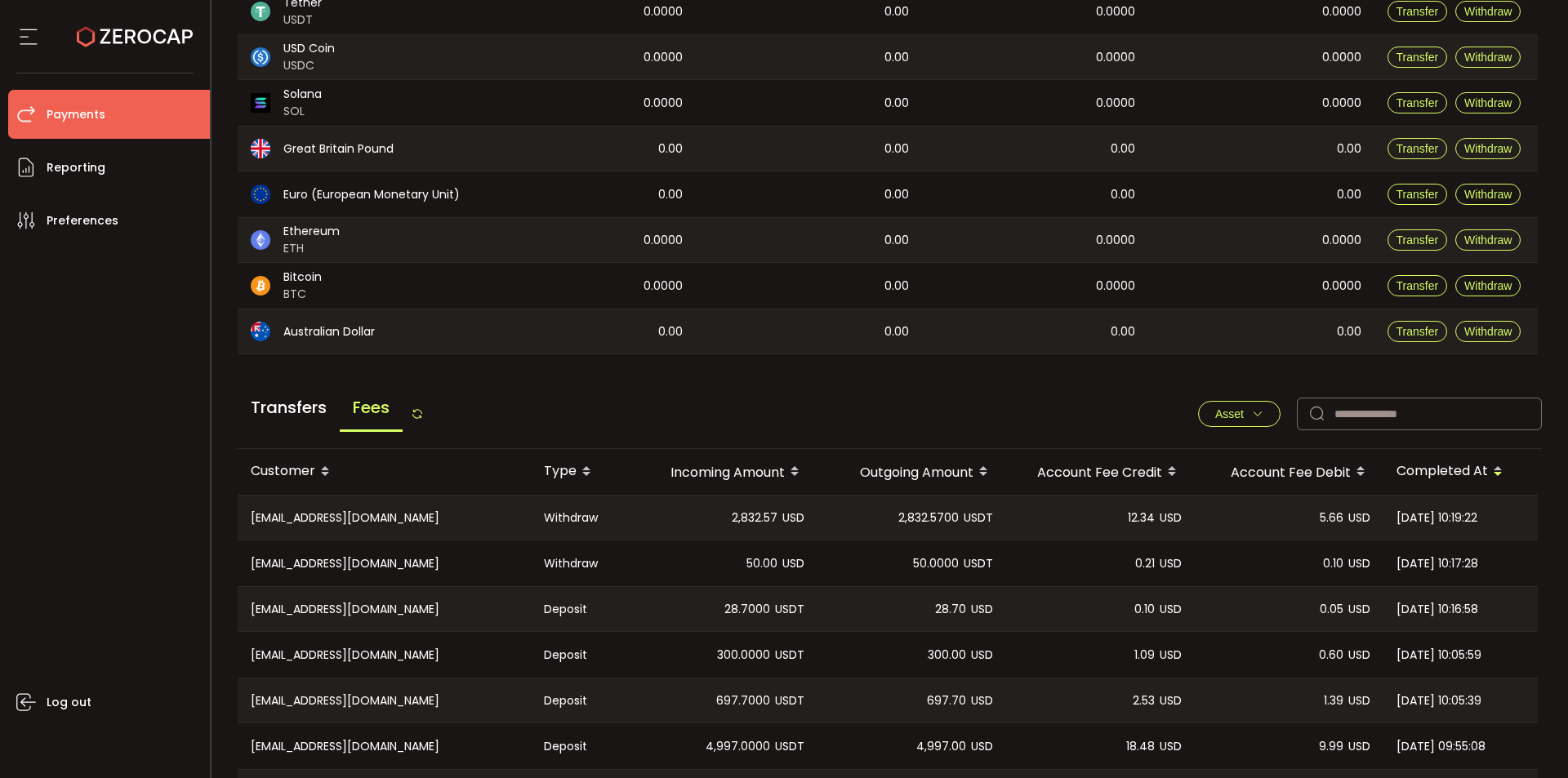
click at [297, 402] on span "Transfers" at bounding box center [289, 408] width 102 height 44
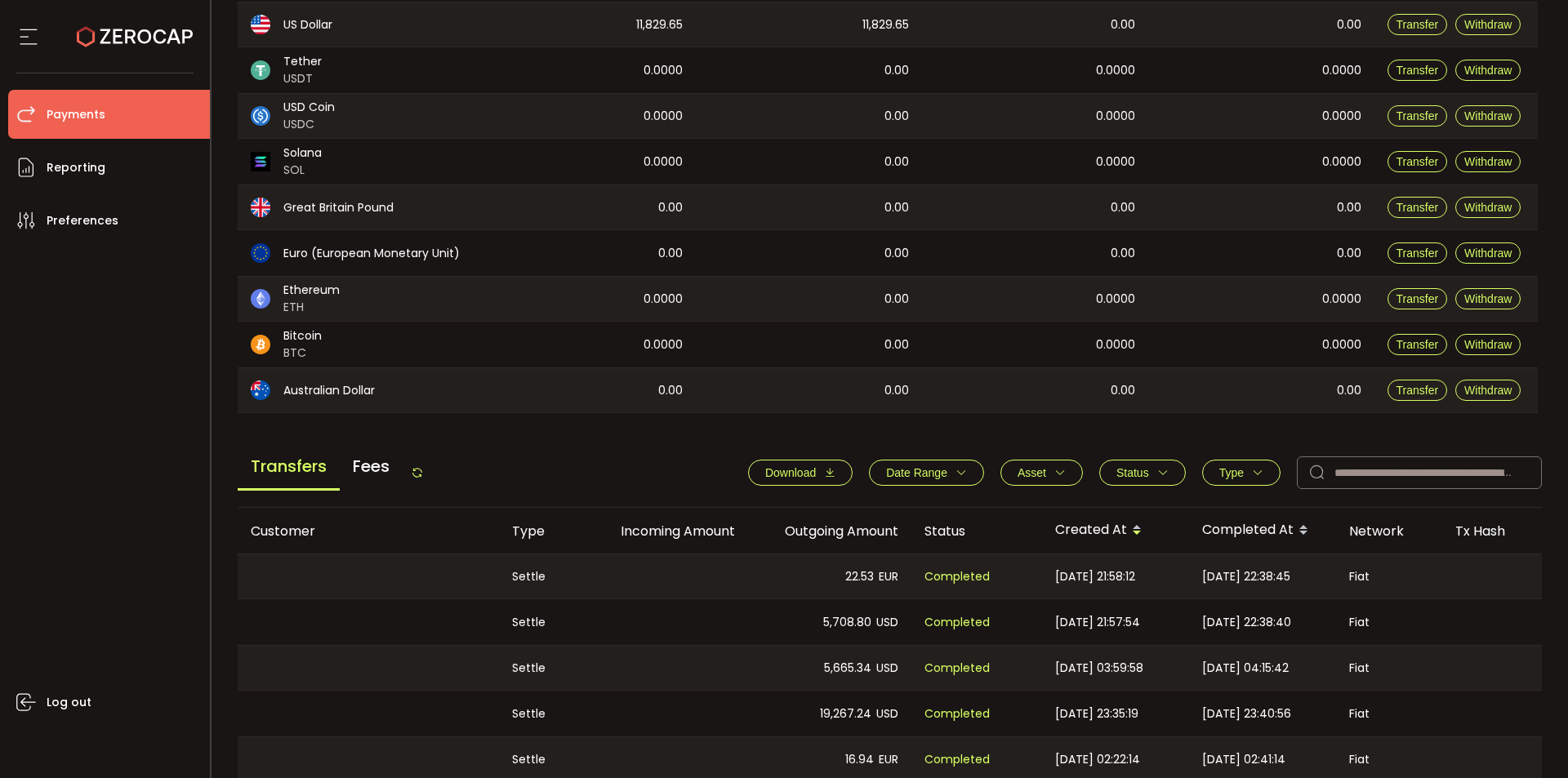
scroll to position [214, 0]
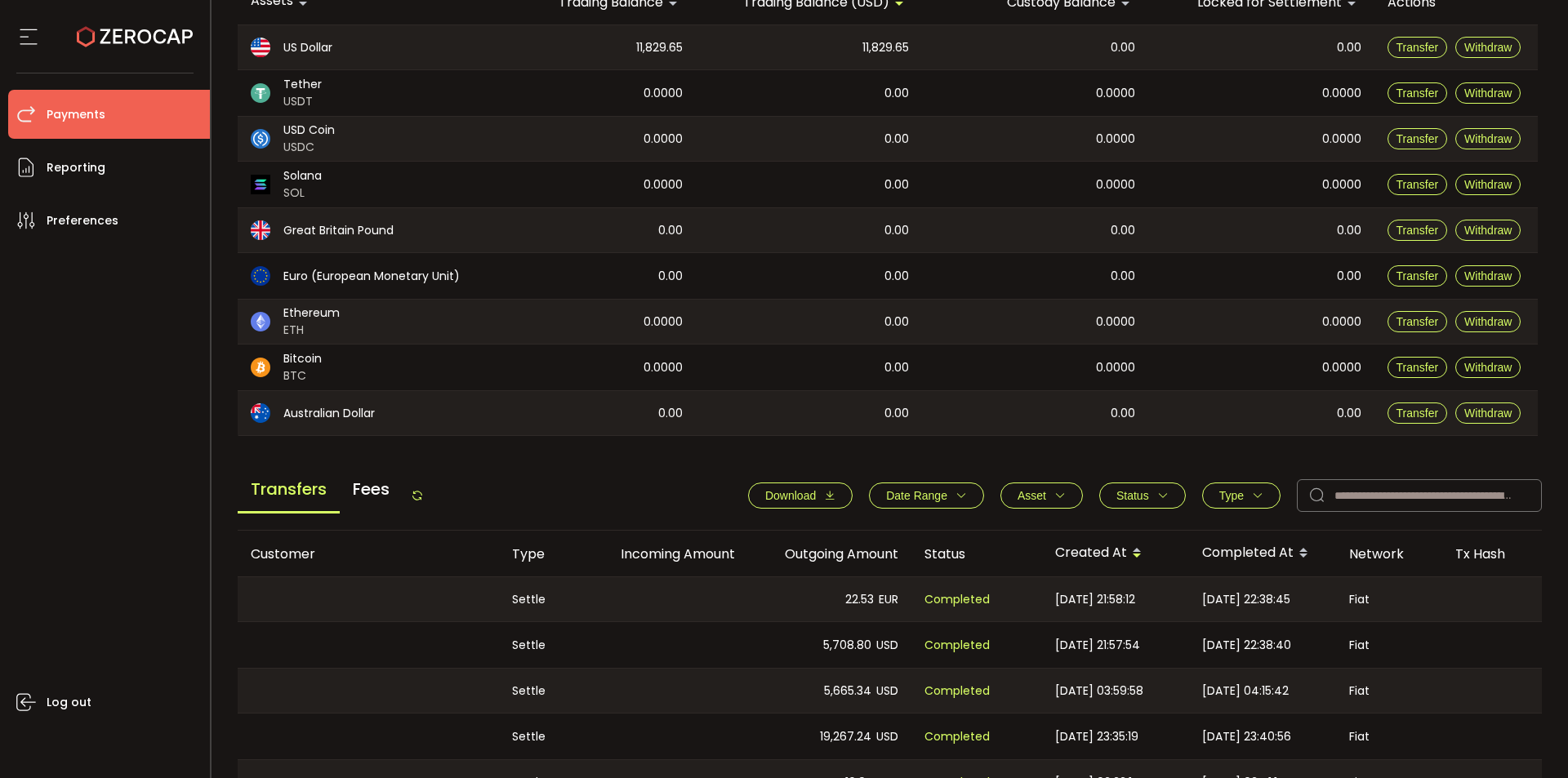
click at [380, 495] on span "Fees" at bounding box center [370, 489] width 63 height 44
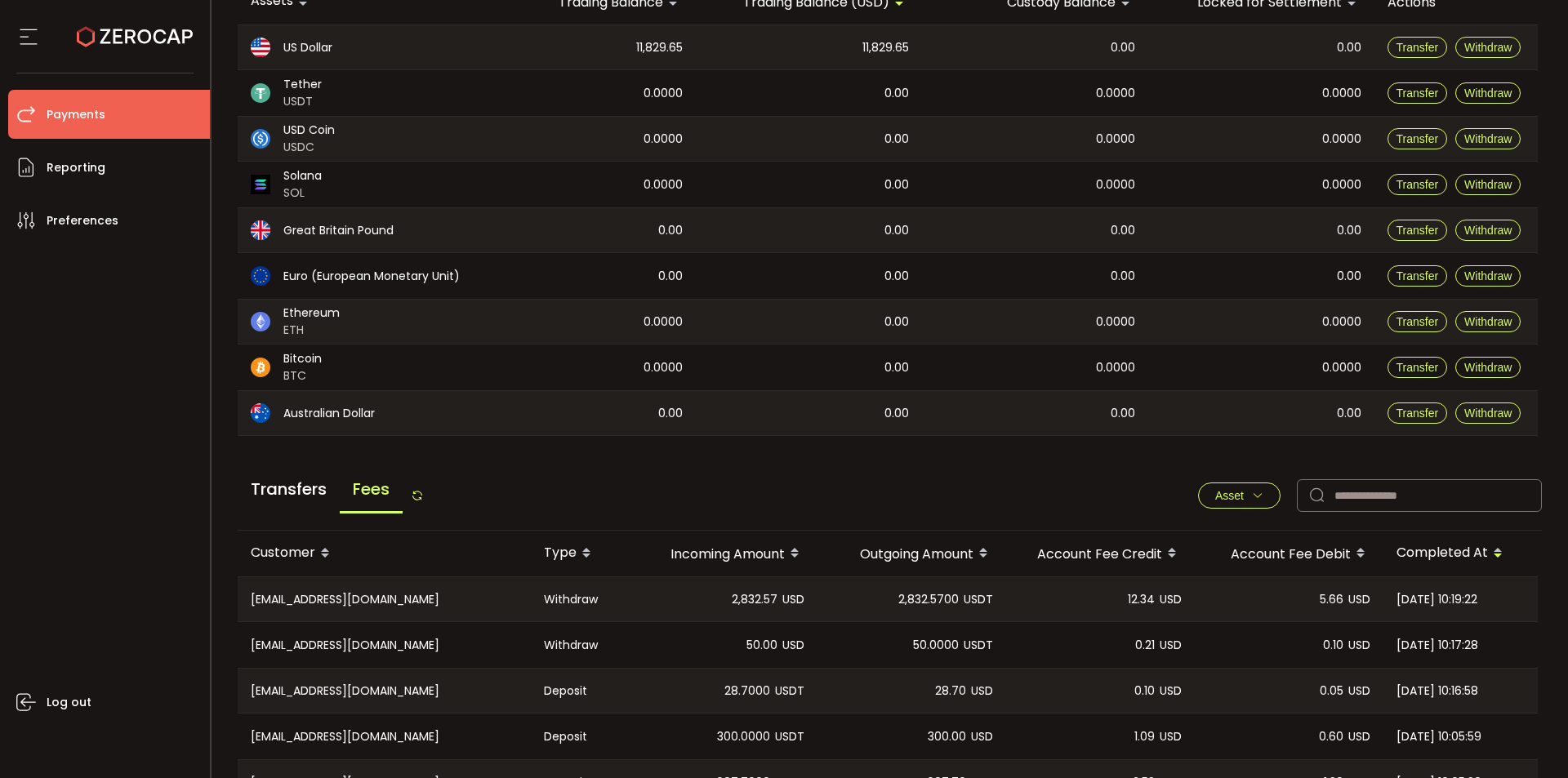
drag, startPoint x: 472, startPoint y: 630, endPoint x: 480, endPoint y: 629, distance: 8.1
click at [475, 629] on div "CN-1020011651@qq.com" at bounding box center [384, 645] width 293 height 46
drag, startPoint x: 439, startPoint y: 625, endPoint x: 394, endPoint y: 622, distance: 45.1
click at [394, 622] on div "CN-1020011651@qq.com" at bounding box center [384, 645] width 293 height 46
click at [285, 477] on span "Transfers" at bounding box center [289, 489] width 102 height 44
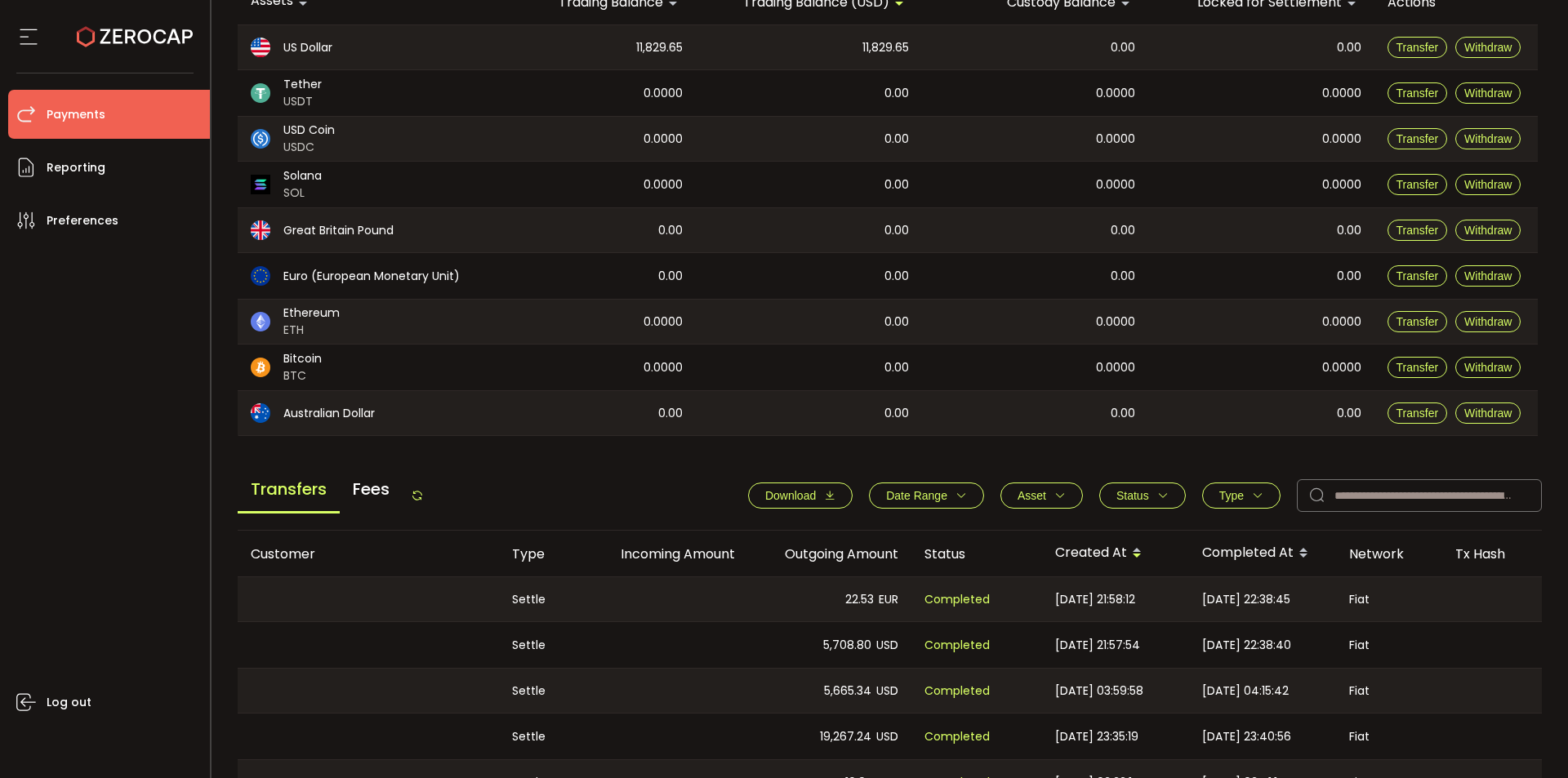
drag, startPoint x: 631, startPoint y: 47, endPoint x: 678, endPoint y: 75, distance: 54.7
click at [690, 43] on div "11,829.65" at bounding box center [593, 47] width 205 height 44
click at [659, 119] on div "0.0000" at bounding box center [593, 139] width 205 height 44
click at [371, 494] on span "Fees" at bounding box center [370, 489] width 63 height 44
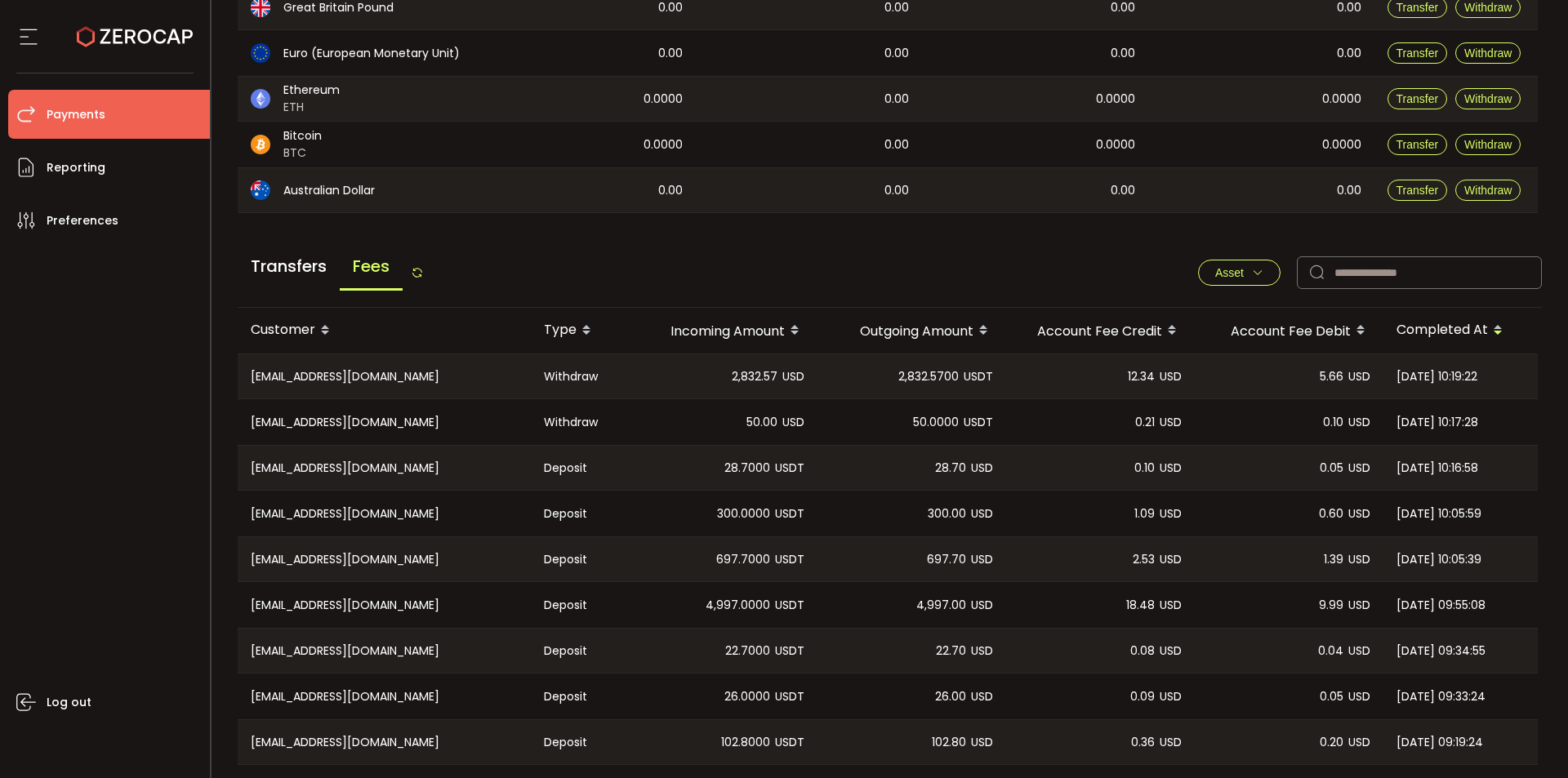
scroll to position [519, 0]
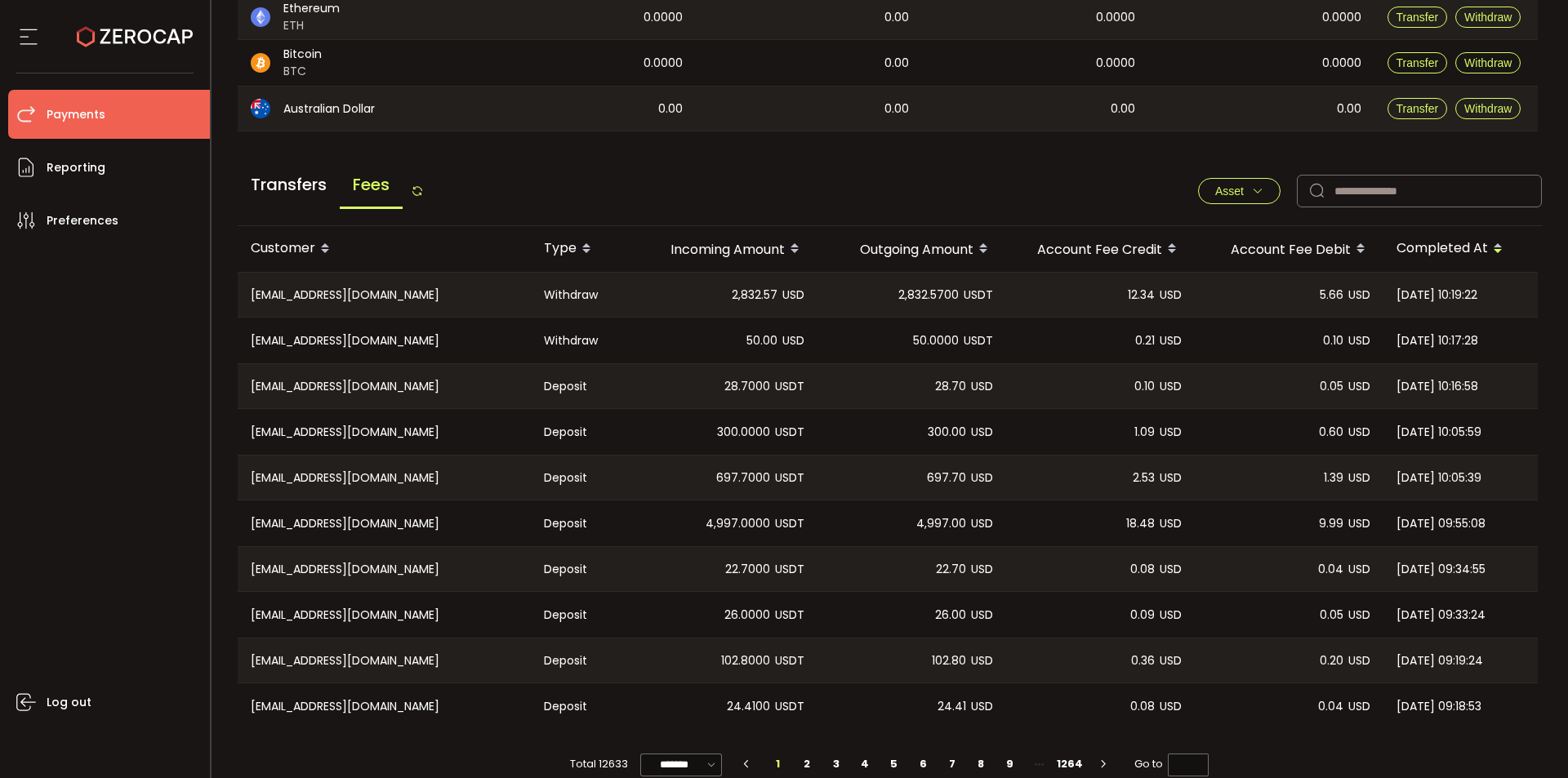
drag, startPoint x: 254, startPoint y: 294, endPoint x: 1506, endPoint y: 293, distance: 1252.0
click at [1506, 293] on tr "CN-nms4qve@163.com Withdraw 2,832.57 USD 2,832.5700 USDT 12.34 USD 5.66 USD 202…" at bounding box center [888, 295] width 1300 height 46
click at [664, 304] on div "2,832.57 USD" at bounding box center [722, 295] width 189 height 44
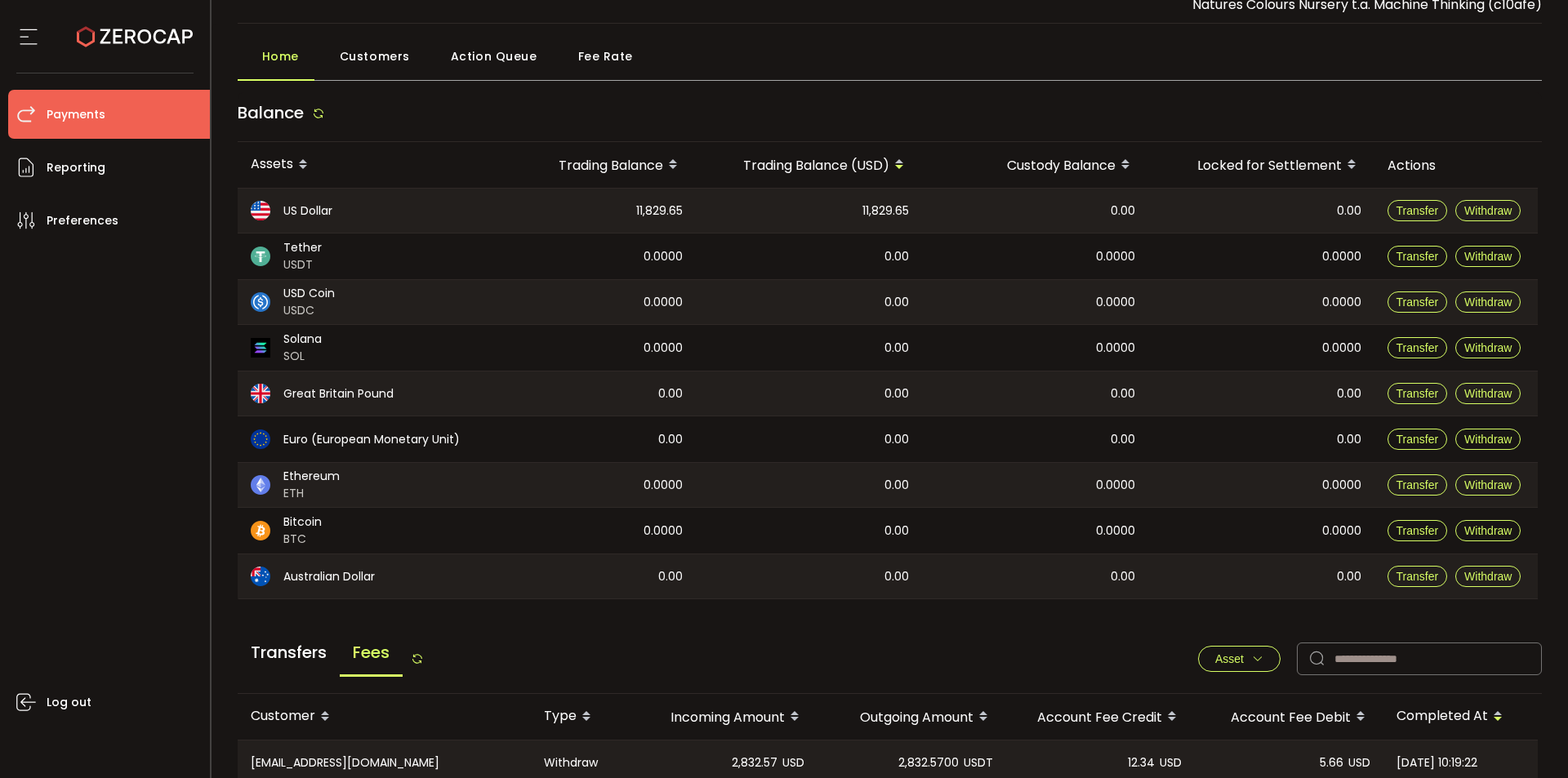
scroll to position [0, 0]
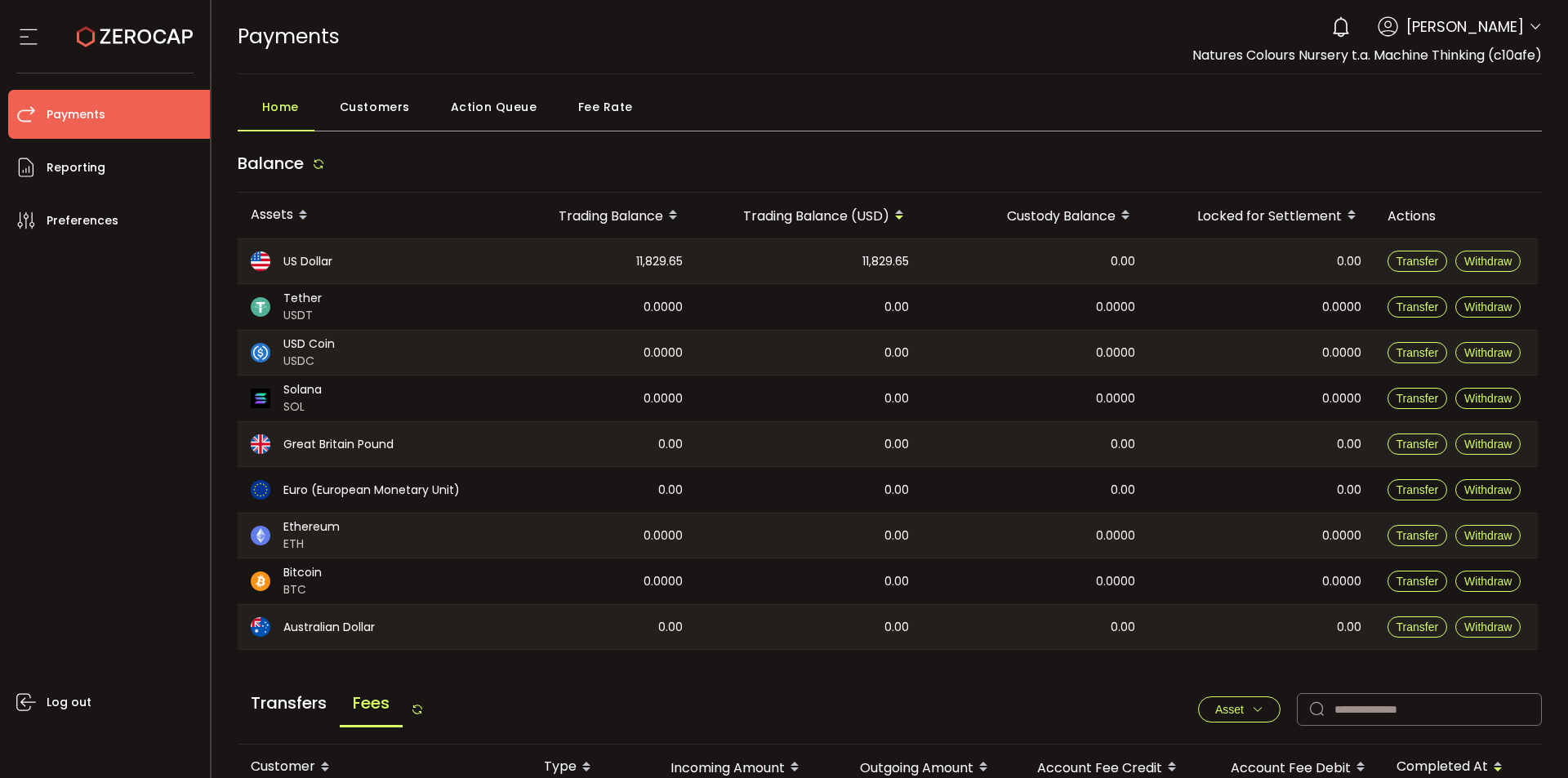
click at [586, 103] on span "Fee Rate" at bounding box center [606, 107] width 55 height 33
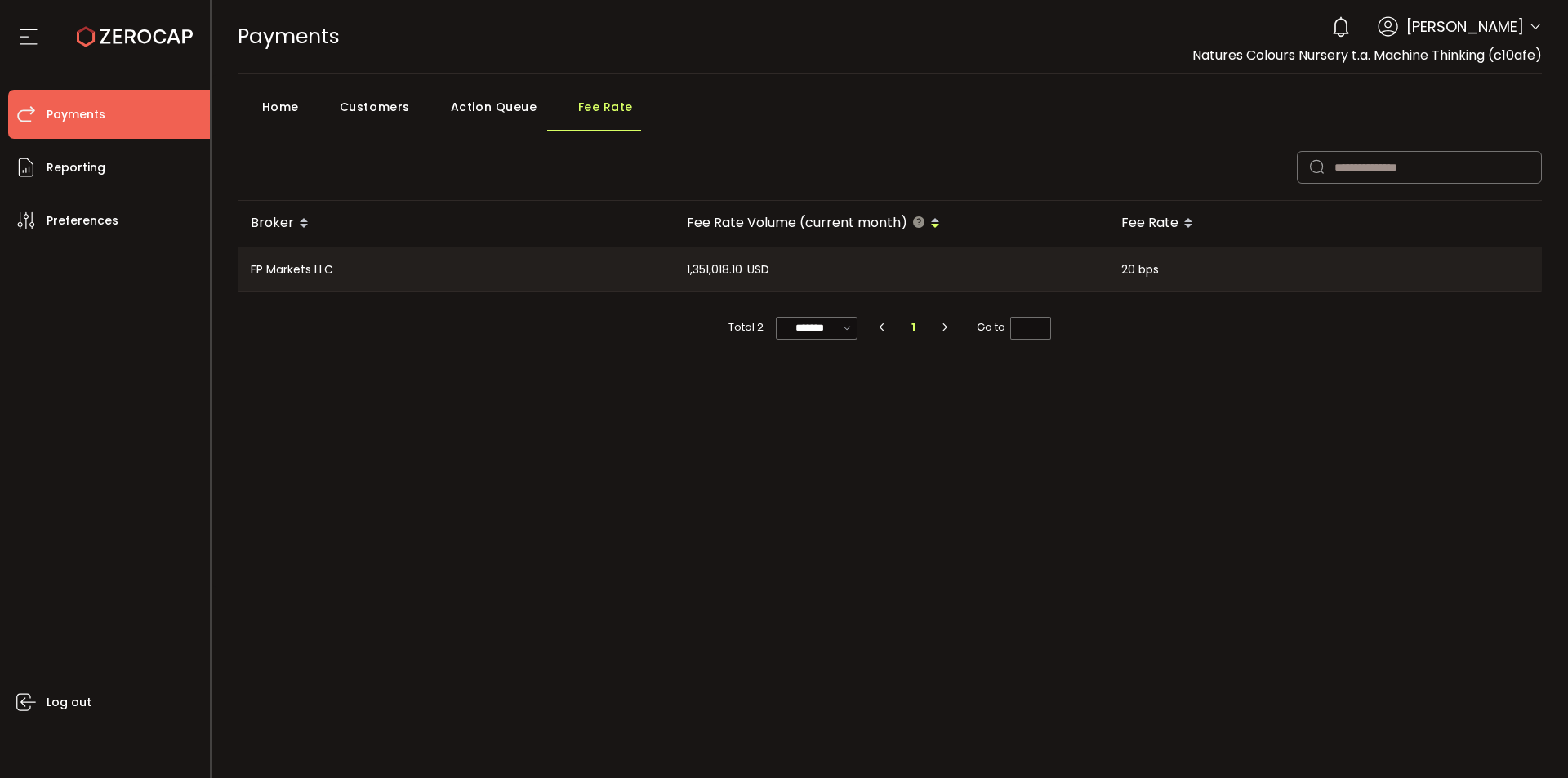
click at [275, 103] on span "Home" at bounding box center [280, 107] width 36 height 33
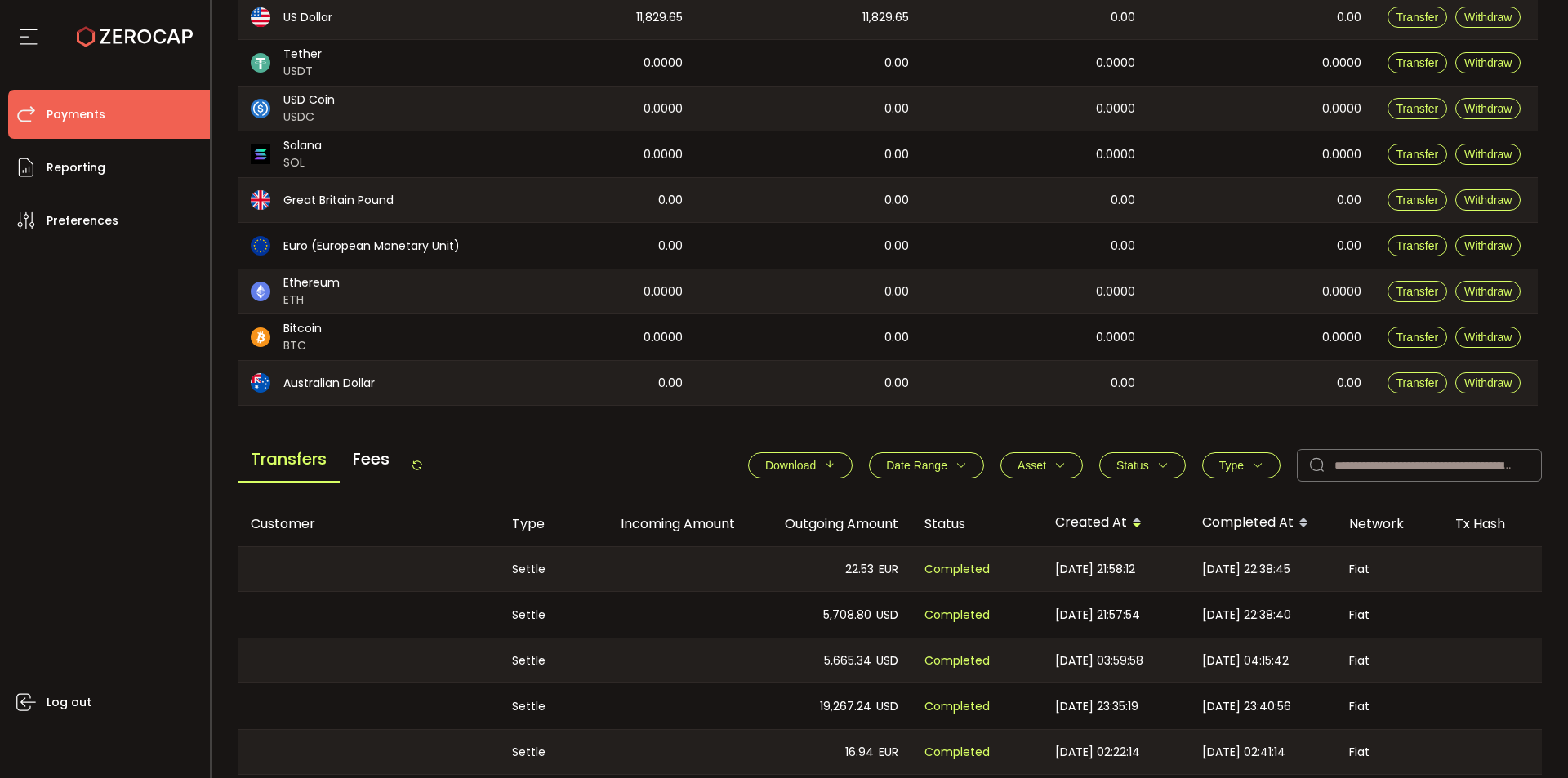
scroll to position [245, 0]
click at [379, 455] on span "Fees" at bounding box center [370, 458] width 63 height 44
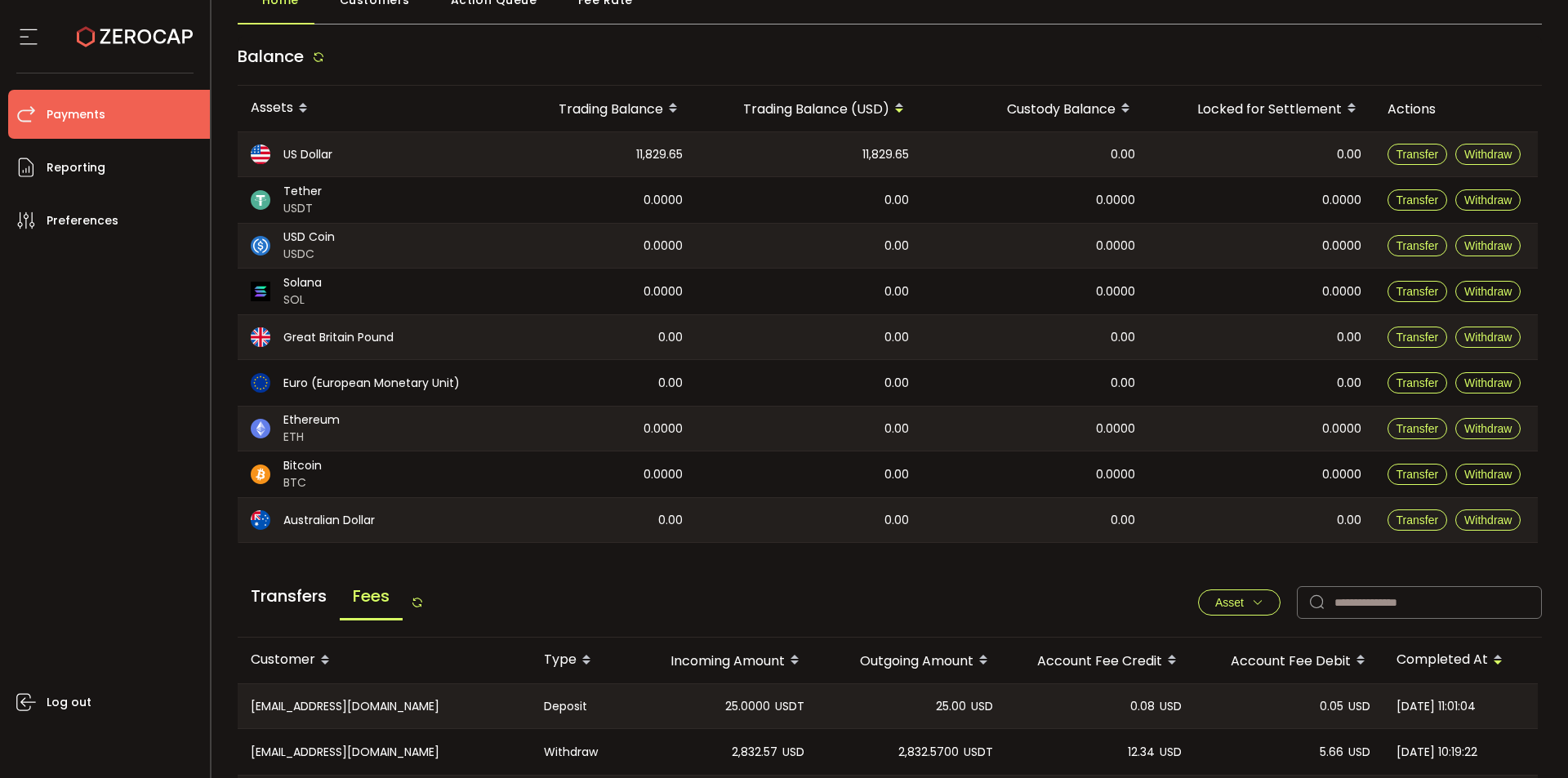
scroll to position [0, 0]
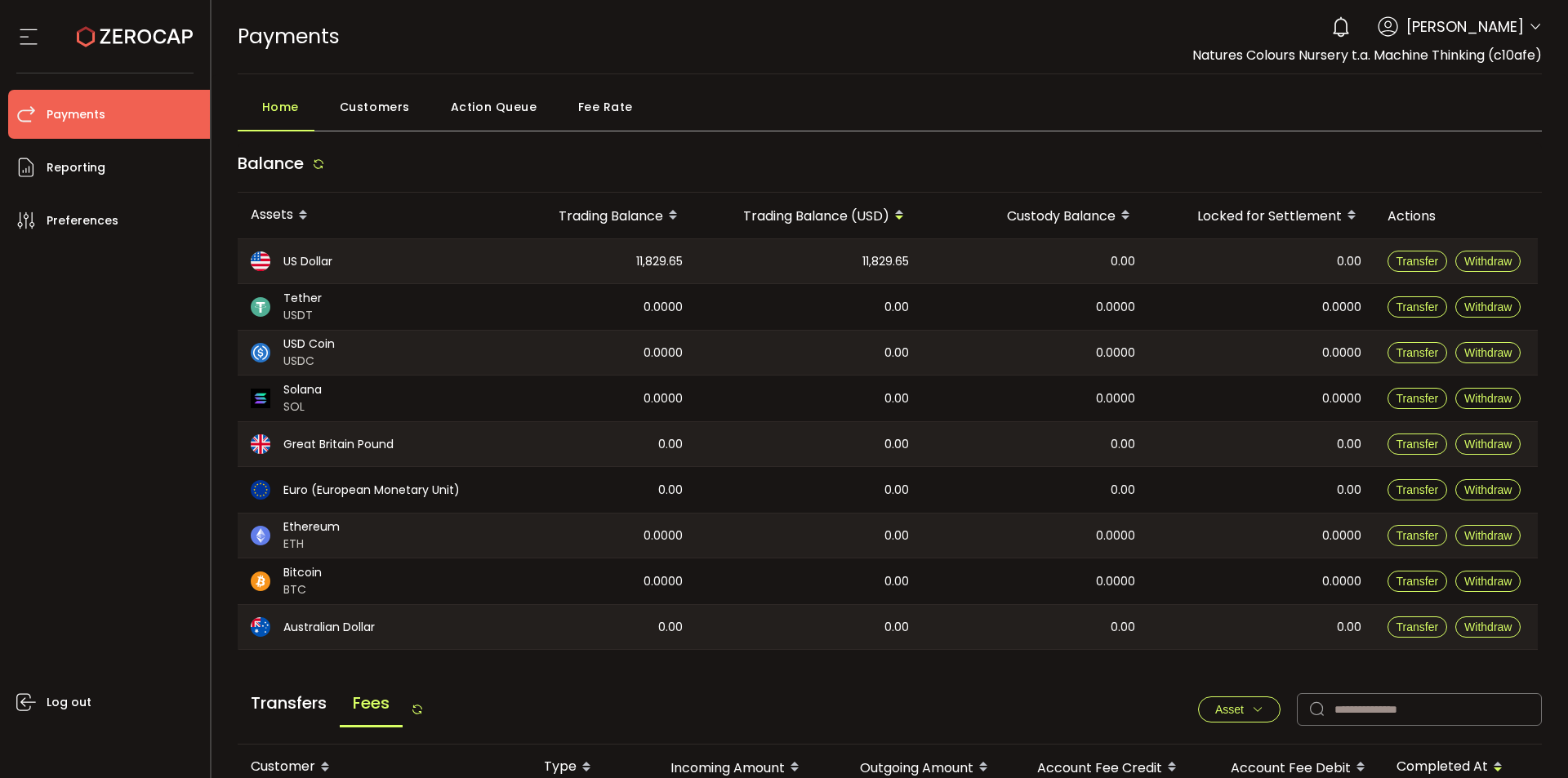
click at [375, 99] on span "Customers" at bounding box center [374, 107] width 70 height 33
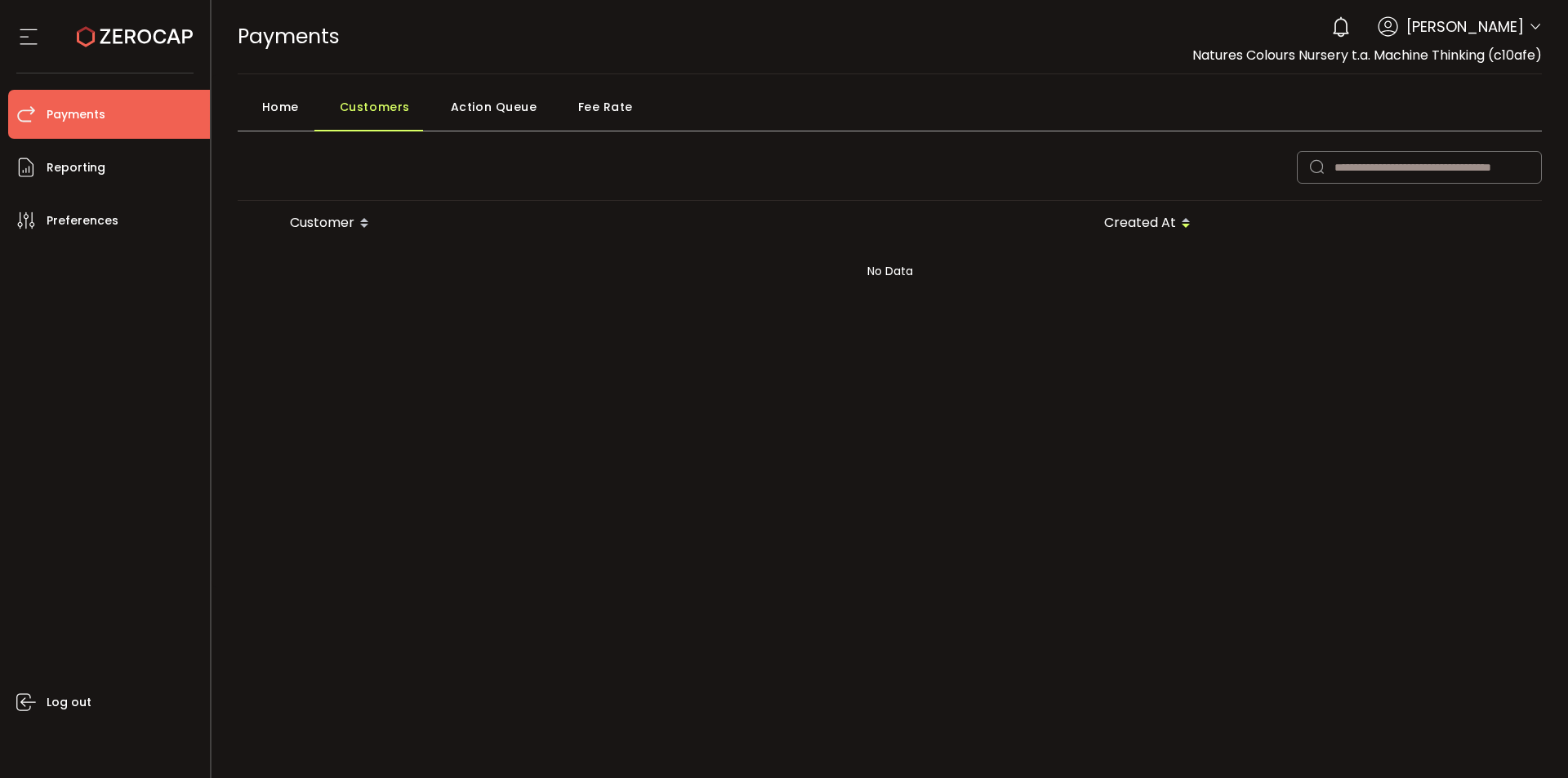
click at [484, 109] on span "Action Queue" at bounding box center [493, 107] width 87 height 33
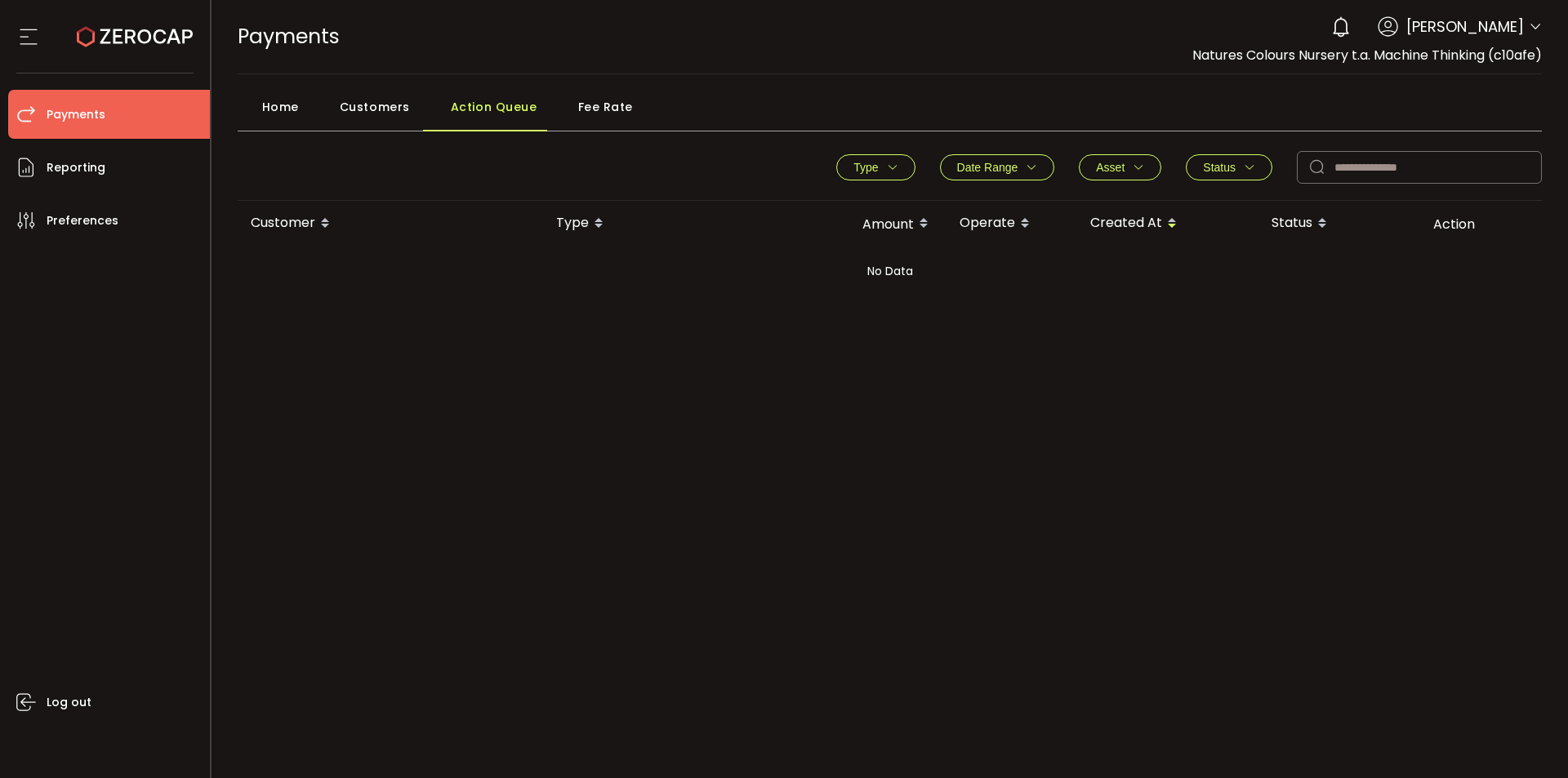
click at [630, 112] on div "Fee Rate" at bounding box center [601, 110] width 96 height 41
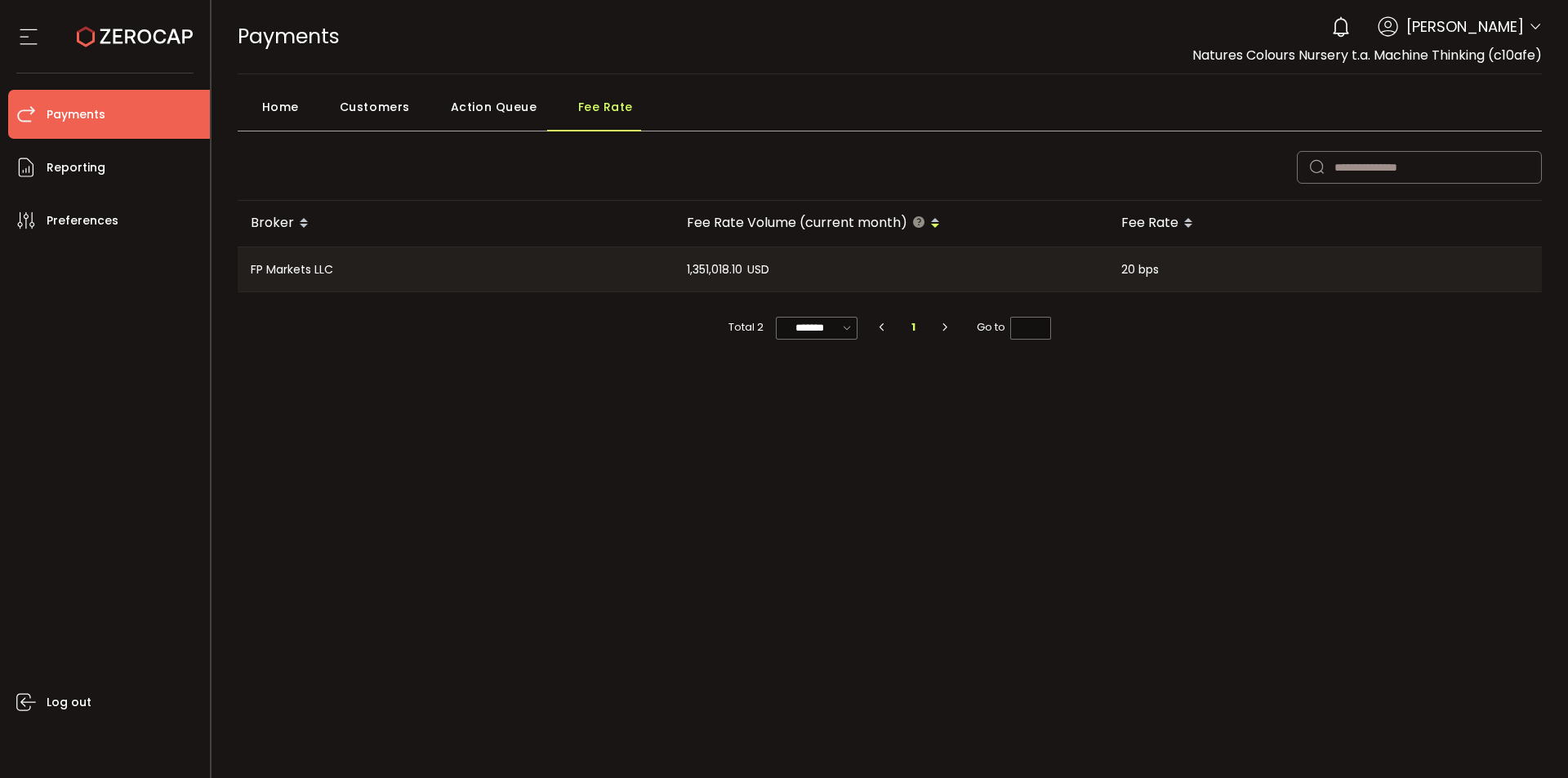
click at [290, 108] on span "Home" at bounding box center [280, 107] width 36 height 33
